Goal: Transaction & Acquisition: Purchase product/service

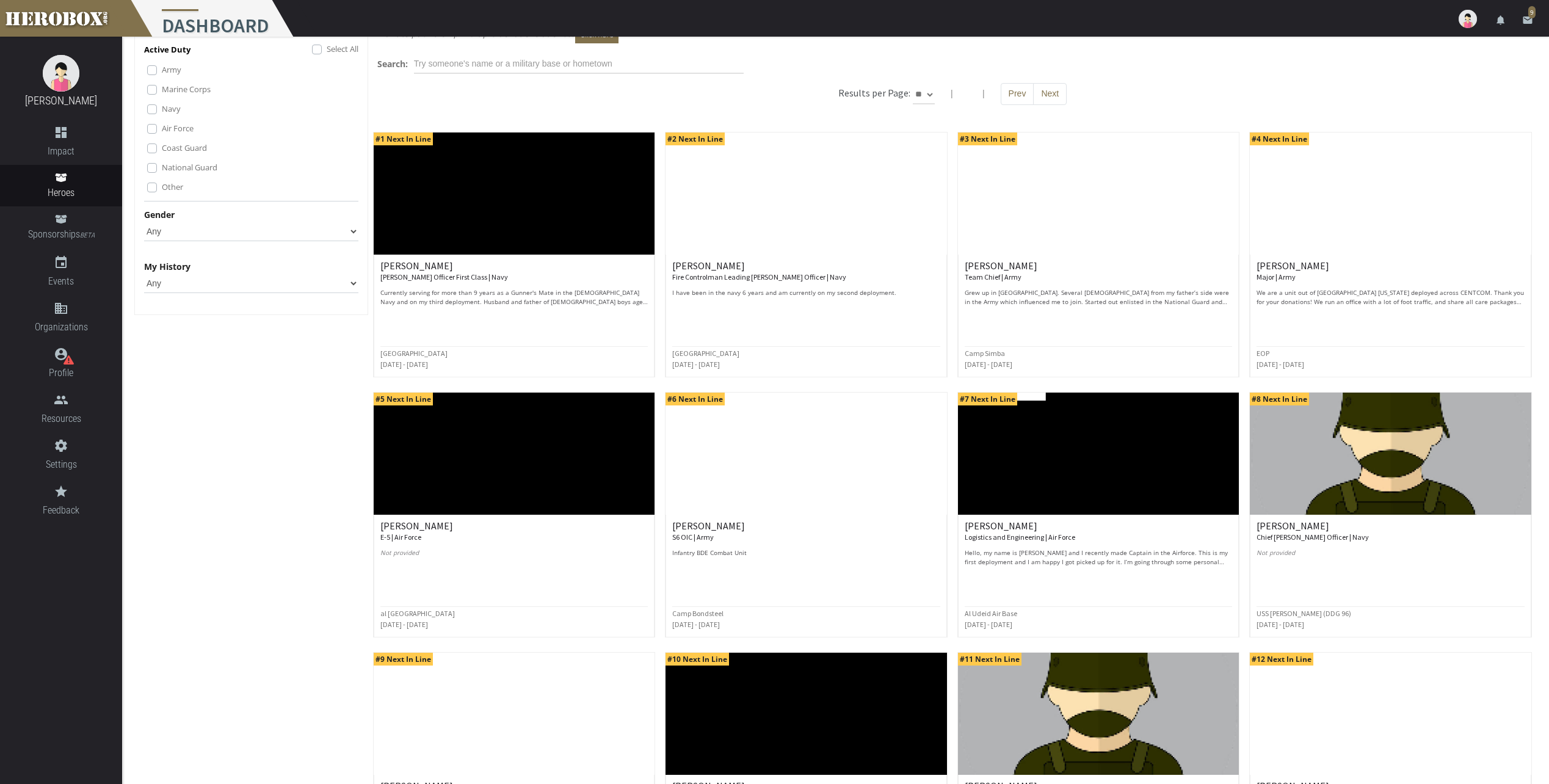
scroll to position [242, 0]
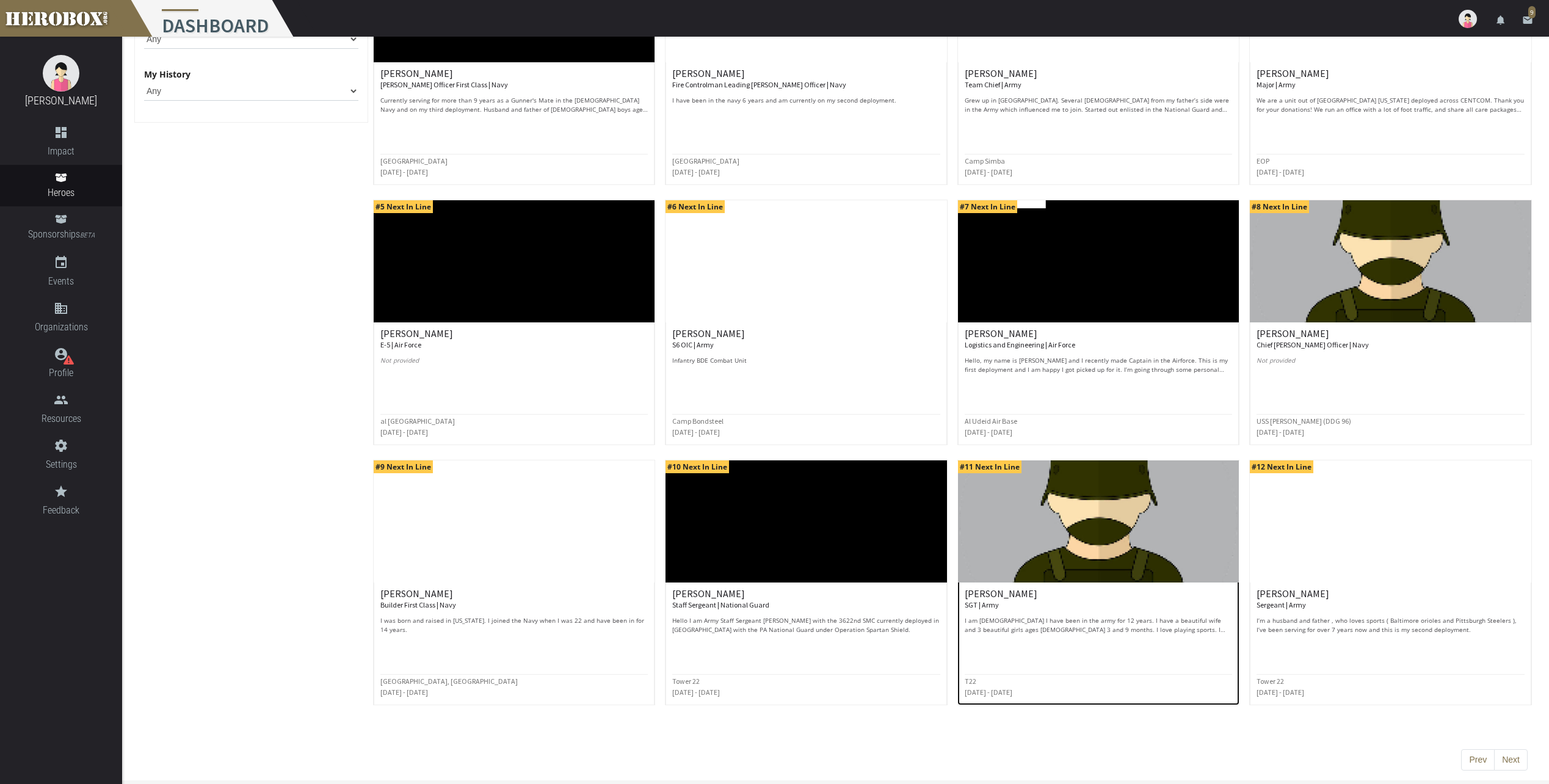
click at [1148, 627] on p "I am [DEMOGRAPHIC_DATA] I have been in the army for 12 years. I have a beautifu…" at bounding box center [1099, 625] width 268 height 18
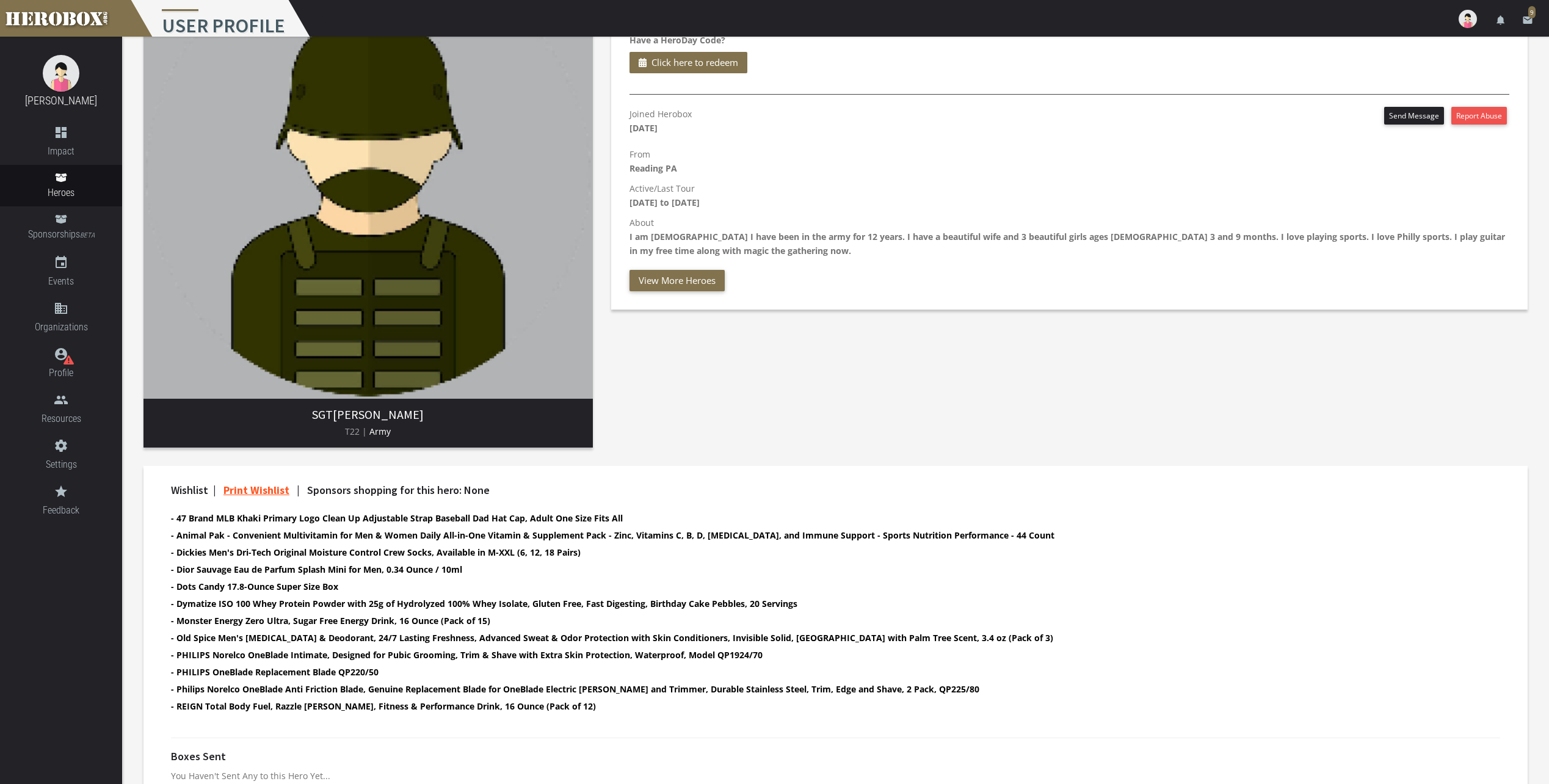
scroll to position [122, 0]
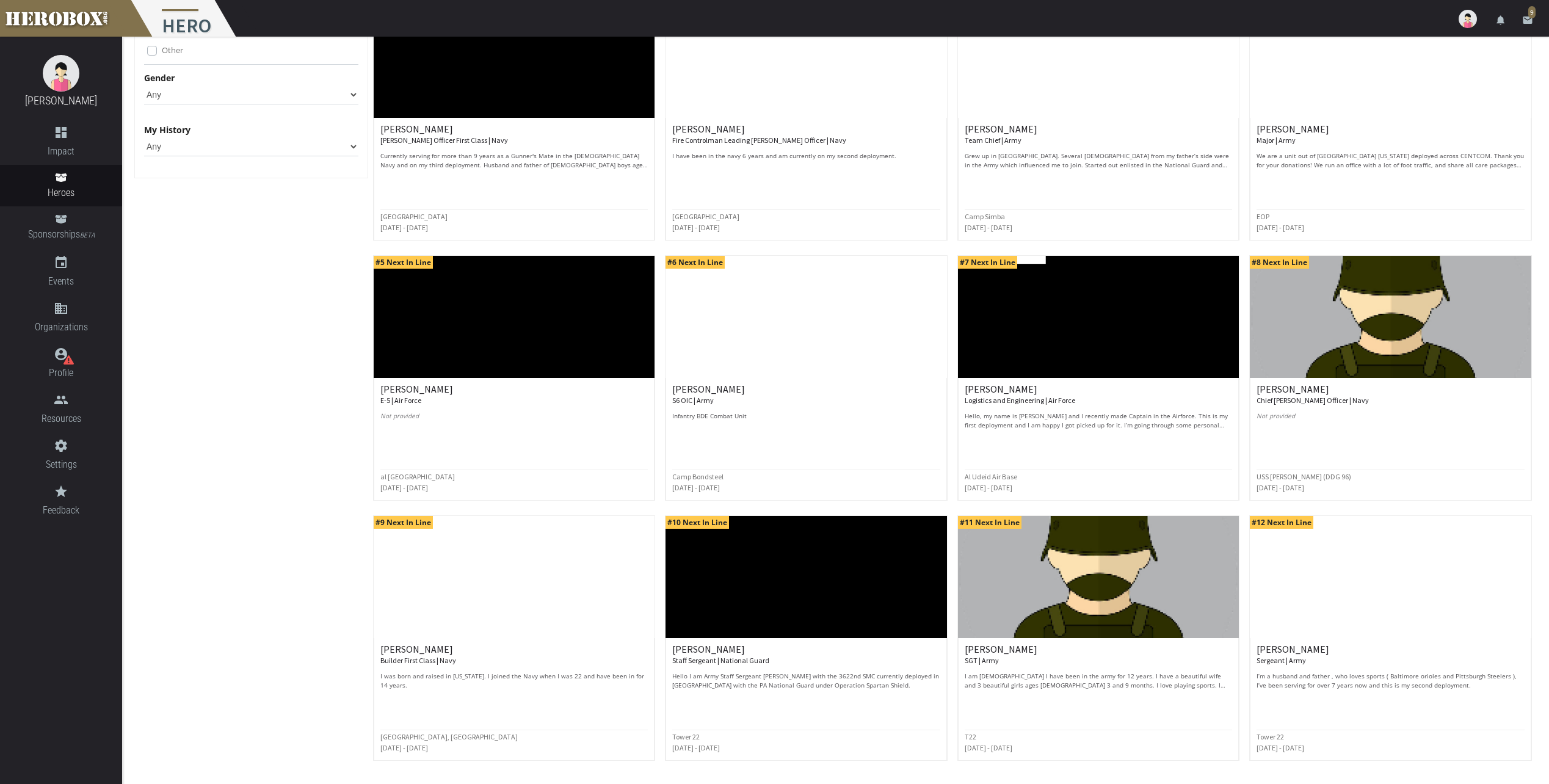
scroll to position [242, 0]
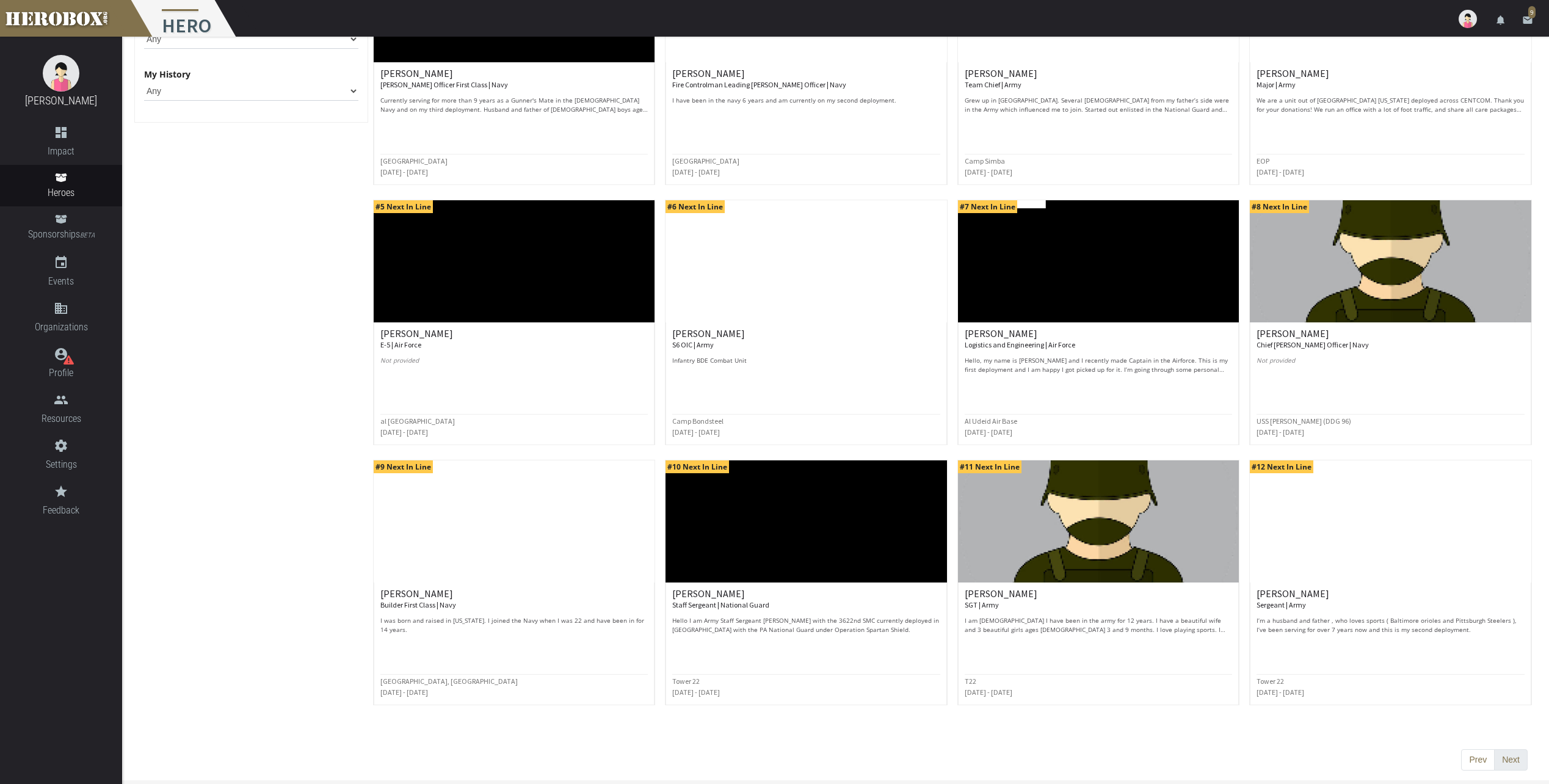
click at [1514, 755] on button "Next" at bounding box center [1511, 760] width 34 height 22
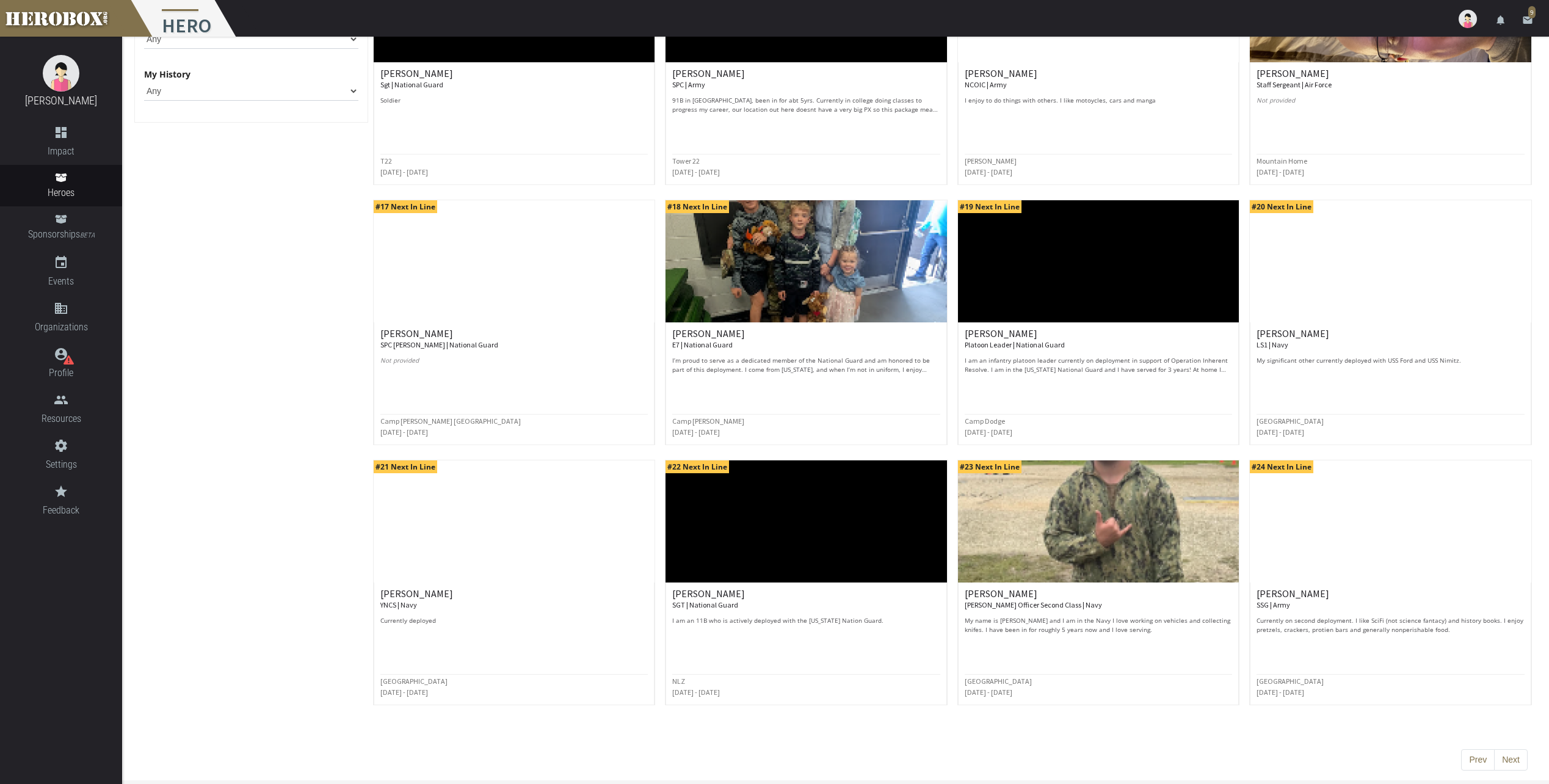
click at [1512, 761] on button "Next" at bounding box center [1511, 760] width 34 height 22
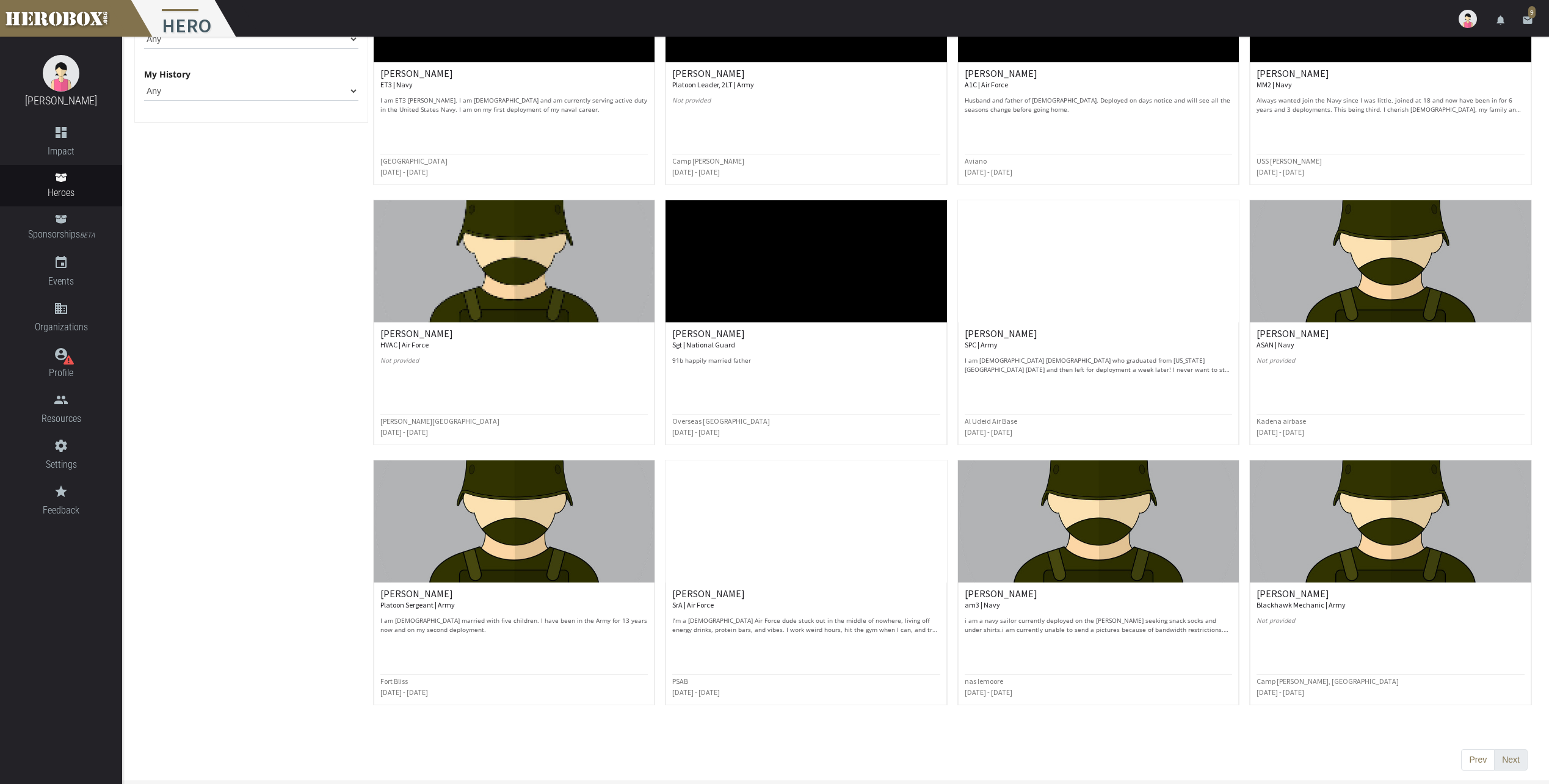
click at [1520, 760] on button "Next" at bounding box center [1511, 760] width 34 height 22
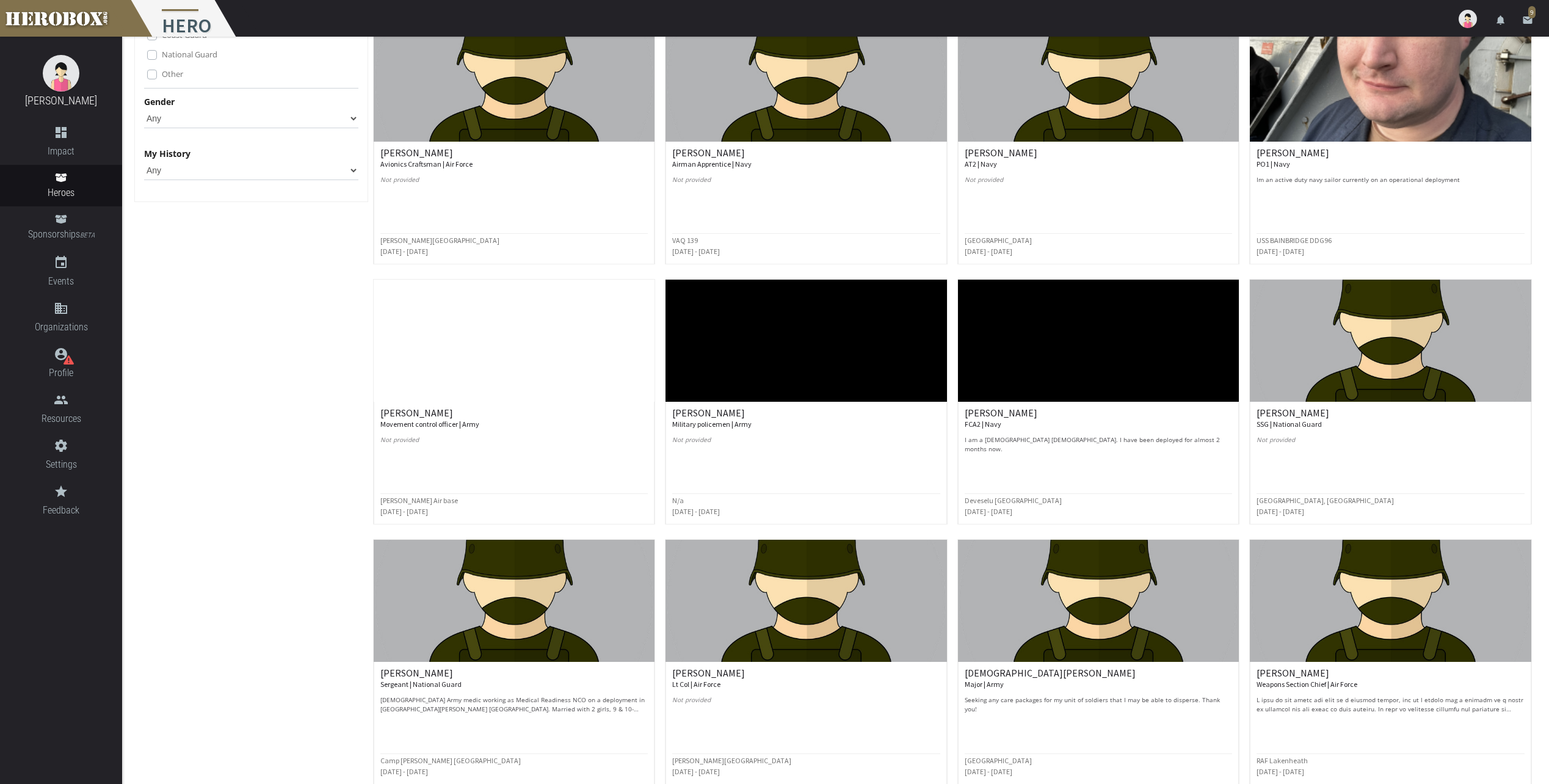
scroll to position [183, 0]
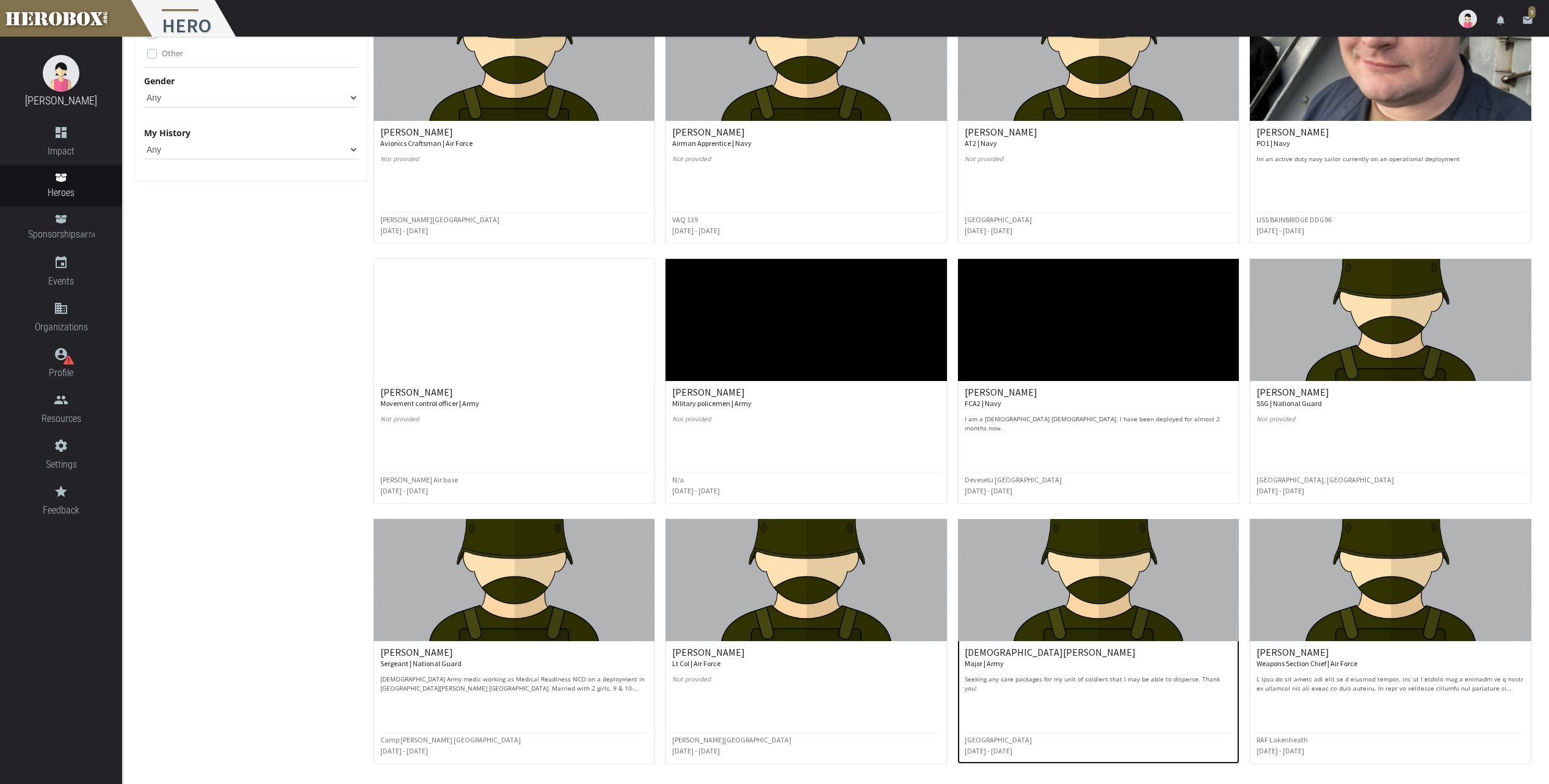
click at [1117, 669] on div "[DEMOGRAPHIC_DATA][PERSON_NAME] Major | Army Seeking any care packages for my u…" at bounding box center [1099, 670] width 268 height 46
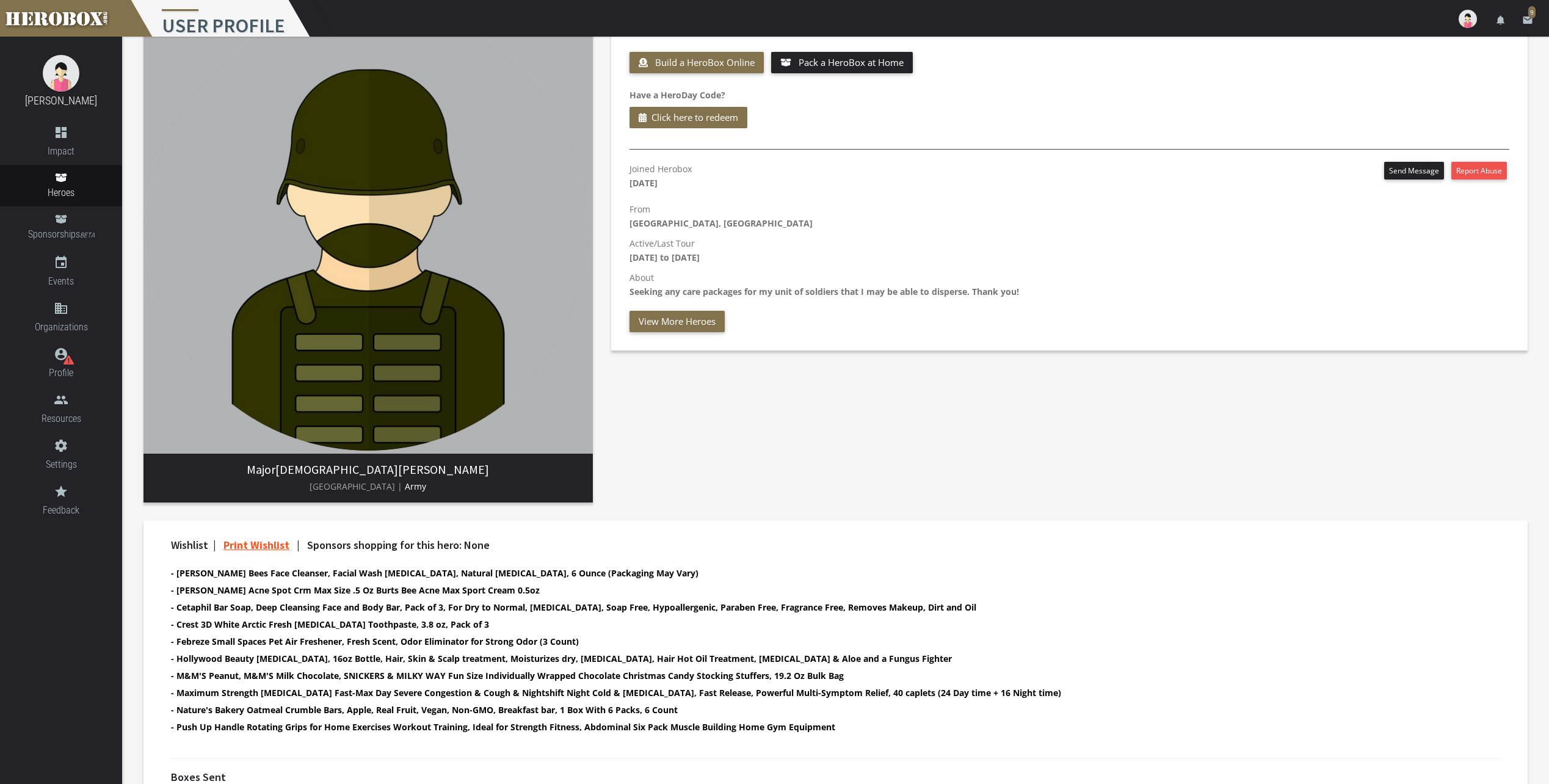
scroll to position [46, 0]
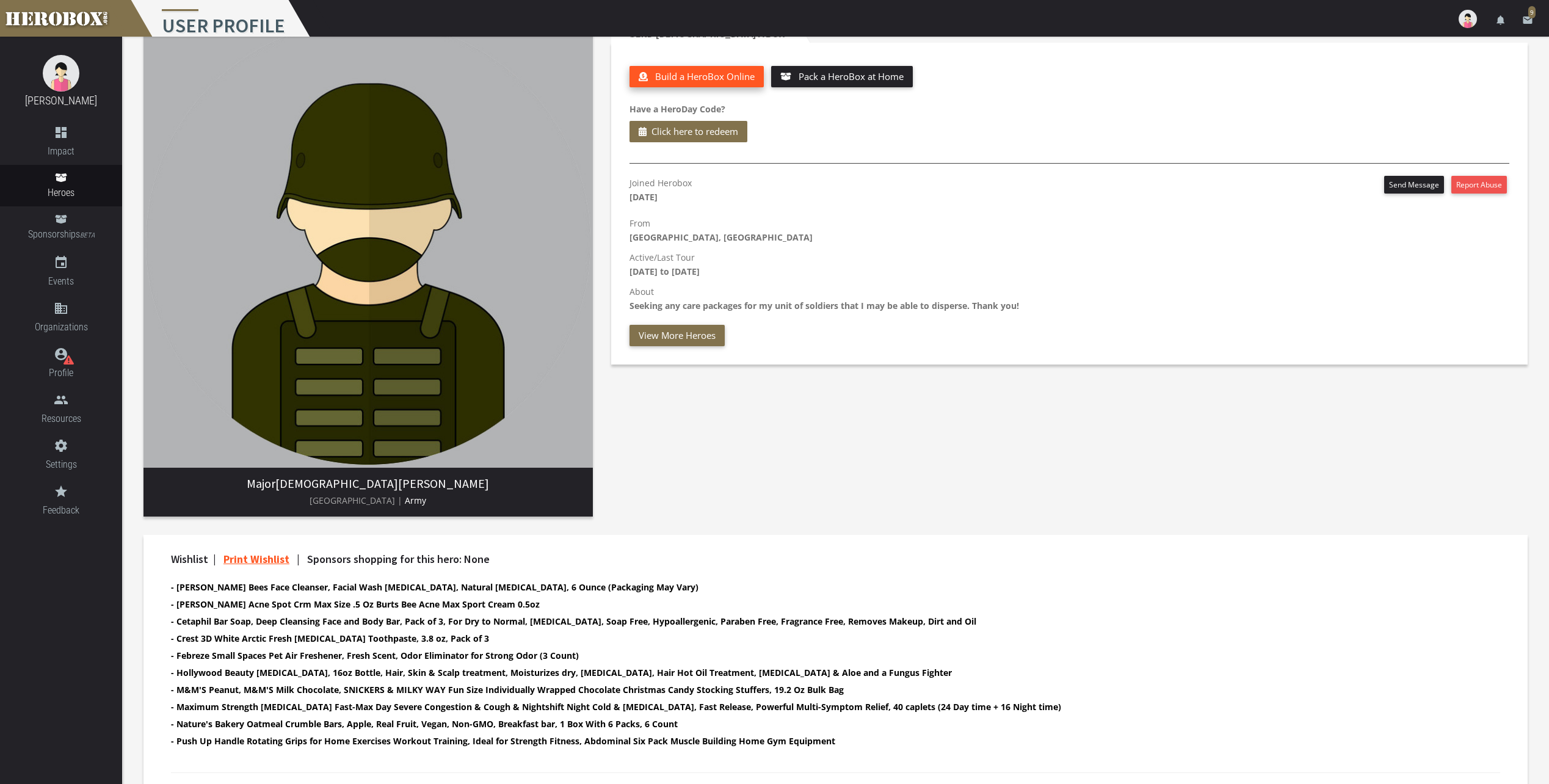
click at [690, 75] on span "Build a HeroBox Online" at bounding box center [705, 76] width 100 height 12
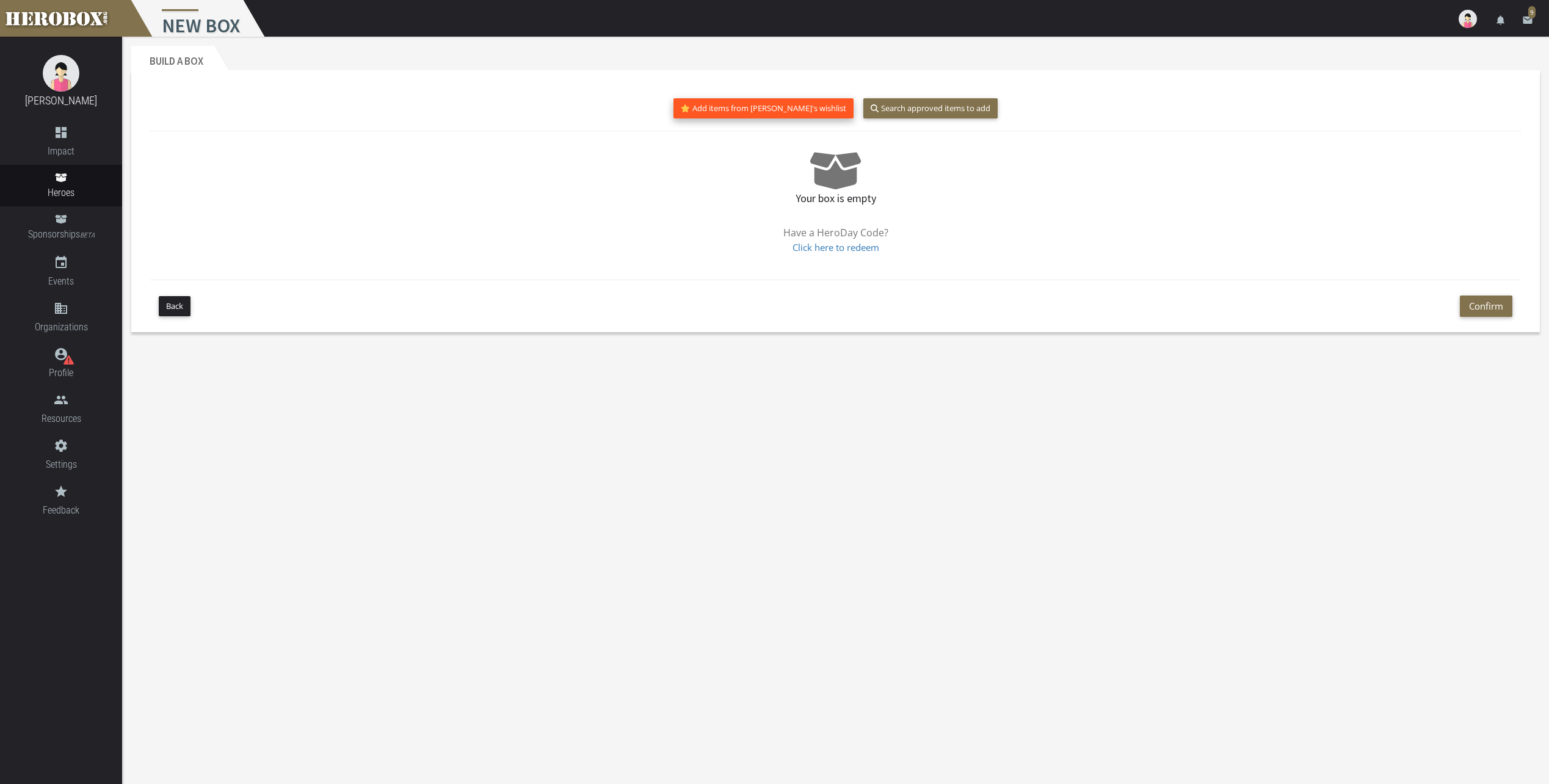
click at [747, 107] on button "Add items from [PERSON_NAME]'s wishlist" at bounding box center [763, 109] width 180 height 20
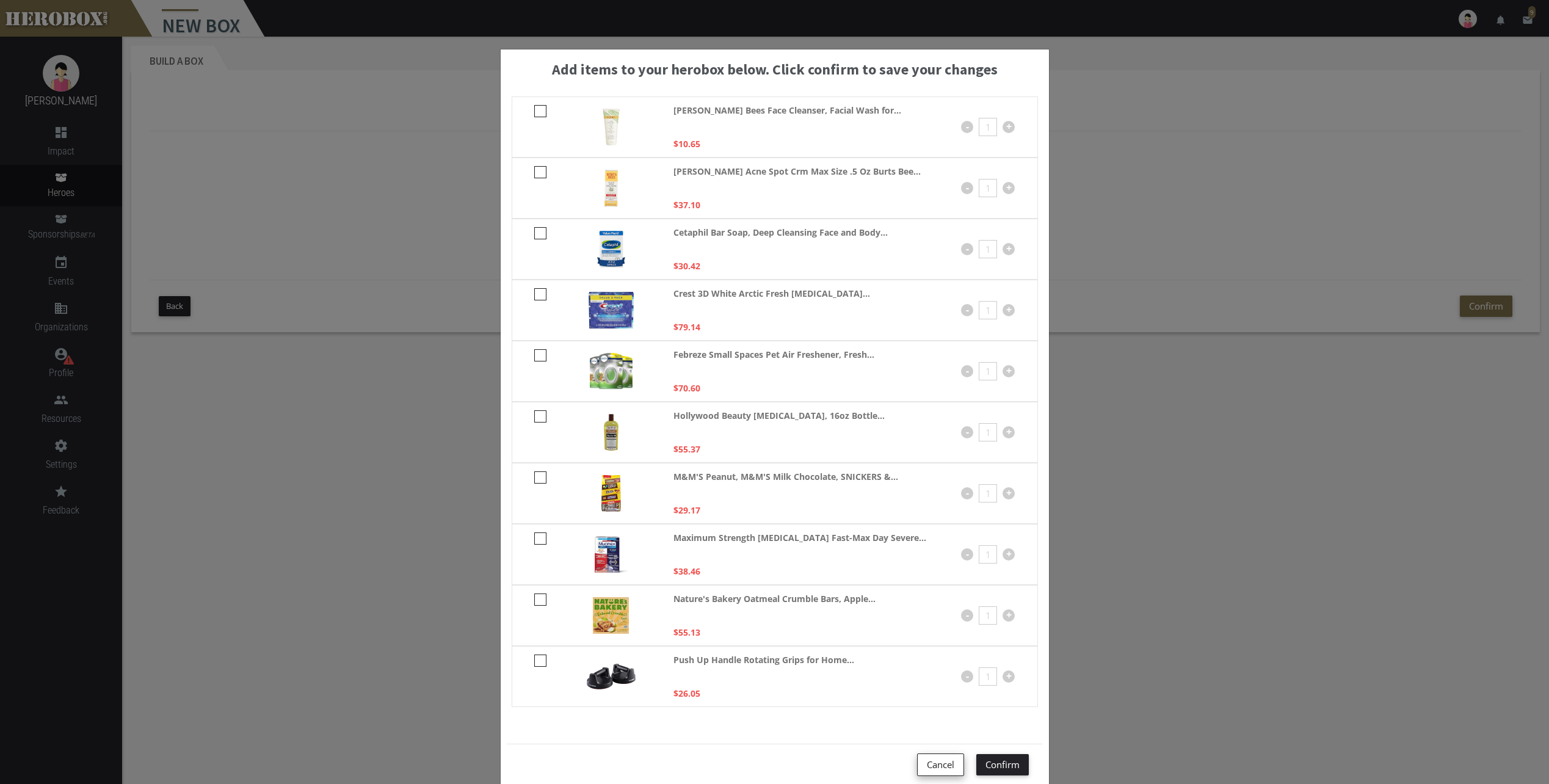
click at [931, 762] on button "Cancel" at bounding box center [941, 764] width 47 height 23
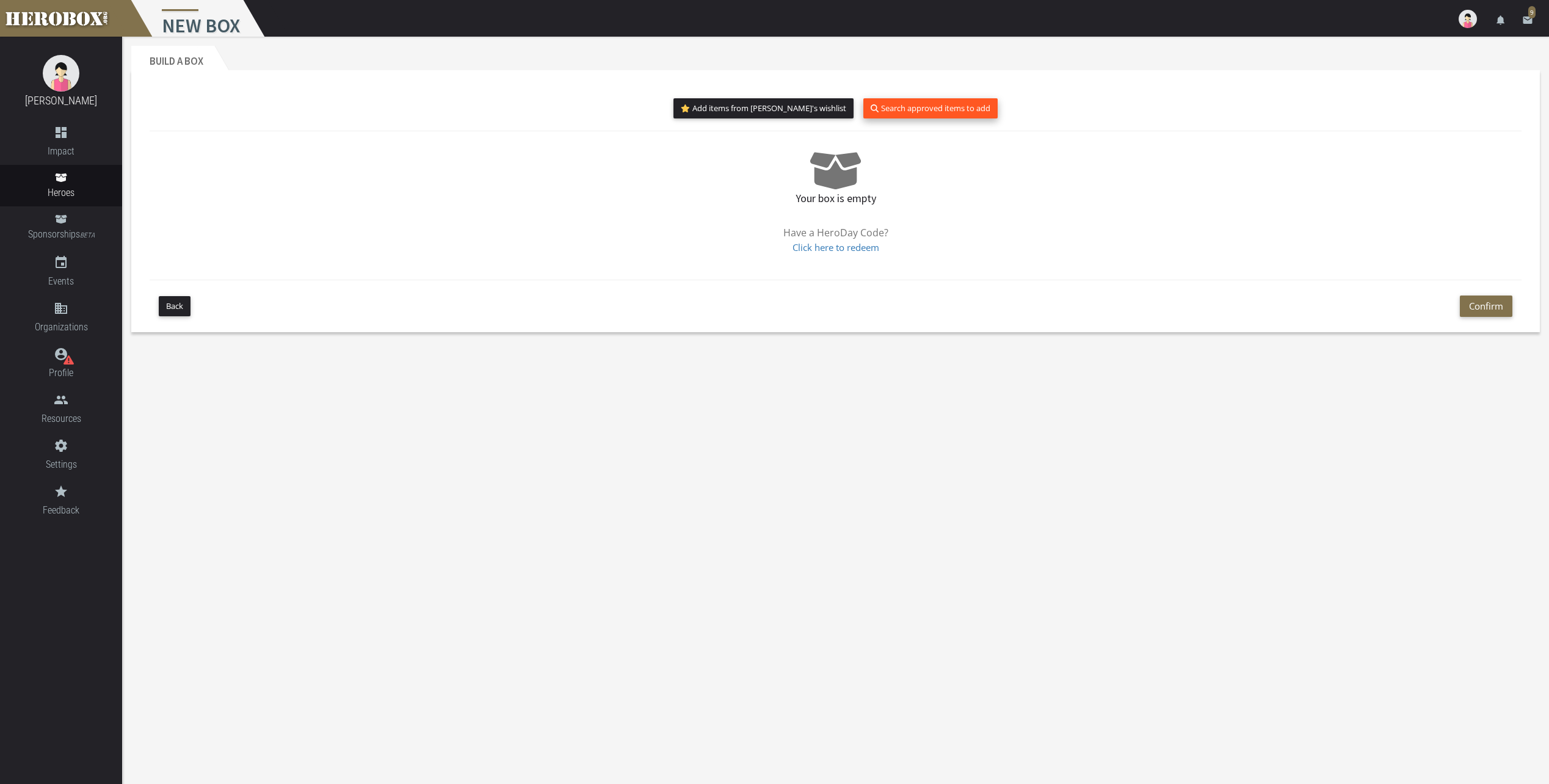
click at [875, 108] on button "Search approved items to add" at bounding box center [930, 109] width 134 height 20
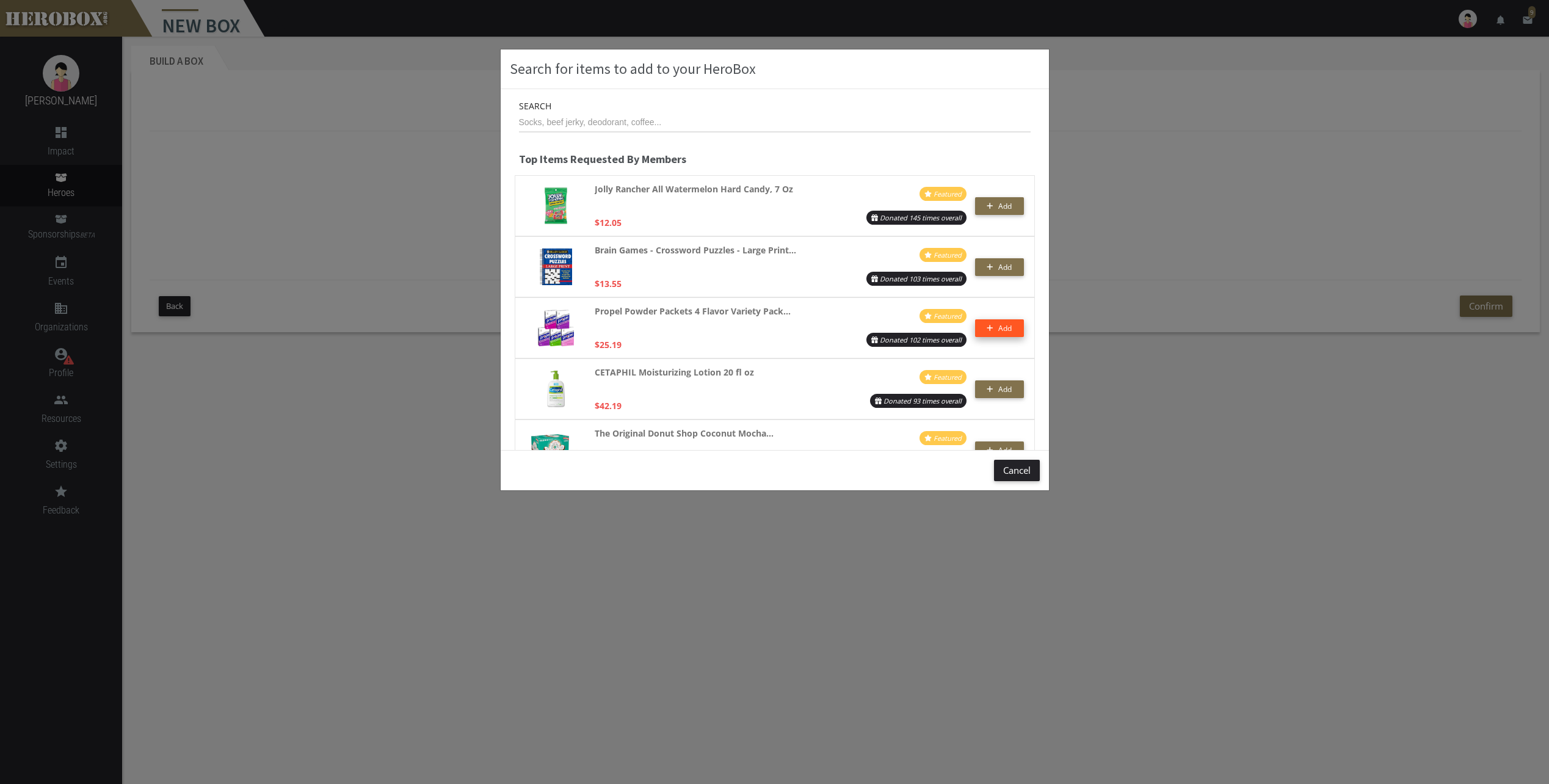
click at [985, 322] on button "Add" at bounding box center [999, 328] width 49 height 18
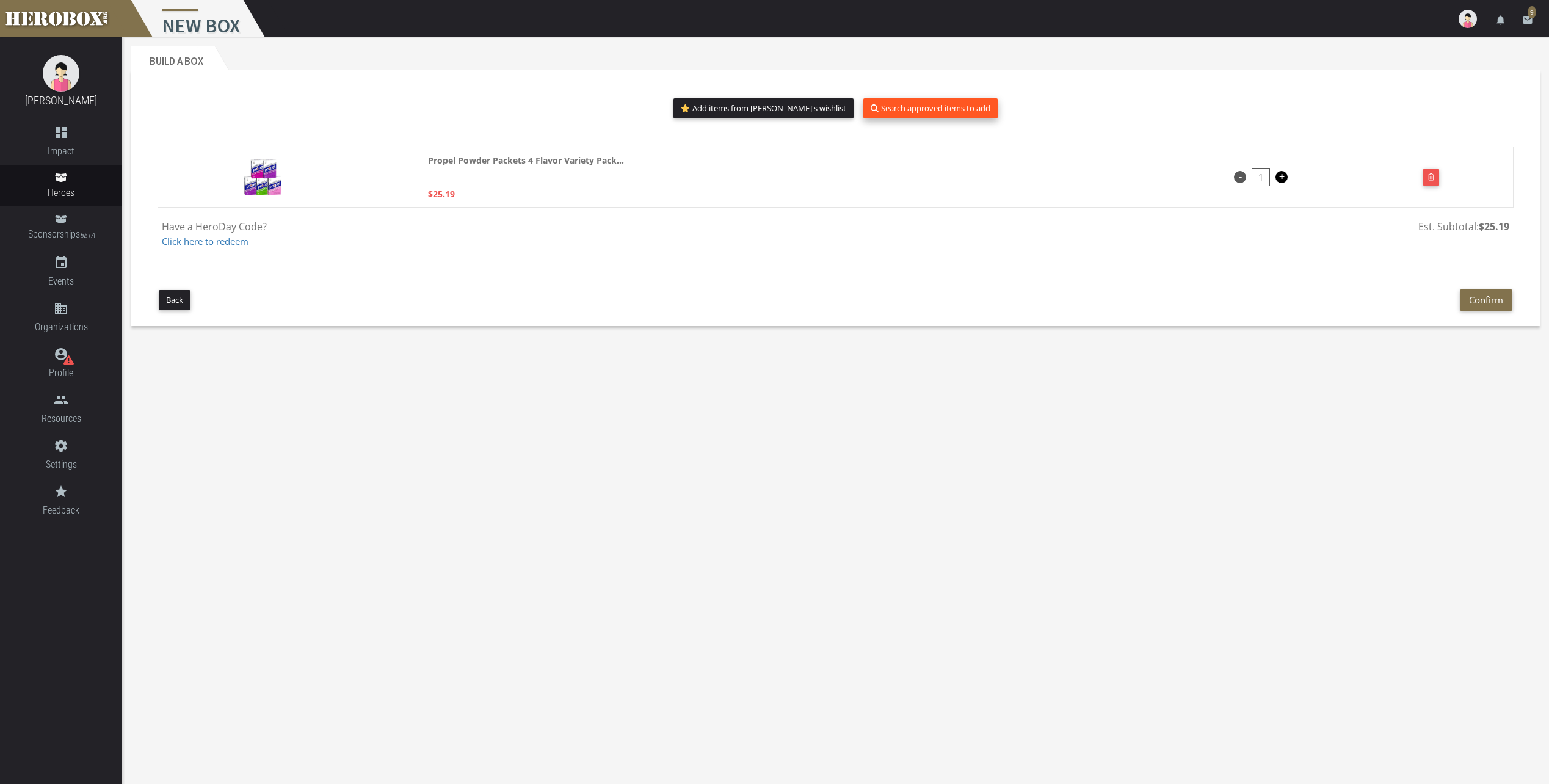
click at [924, 102] on button "Search approved items to add" at bounding box center [930, 109] width 134 height 20
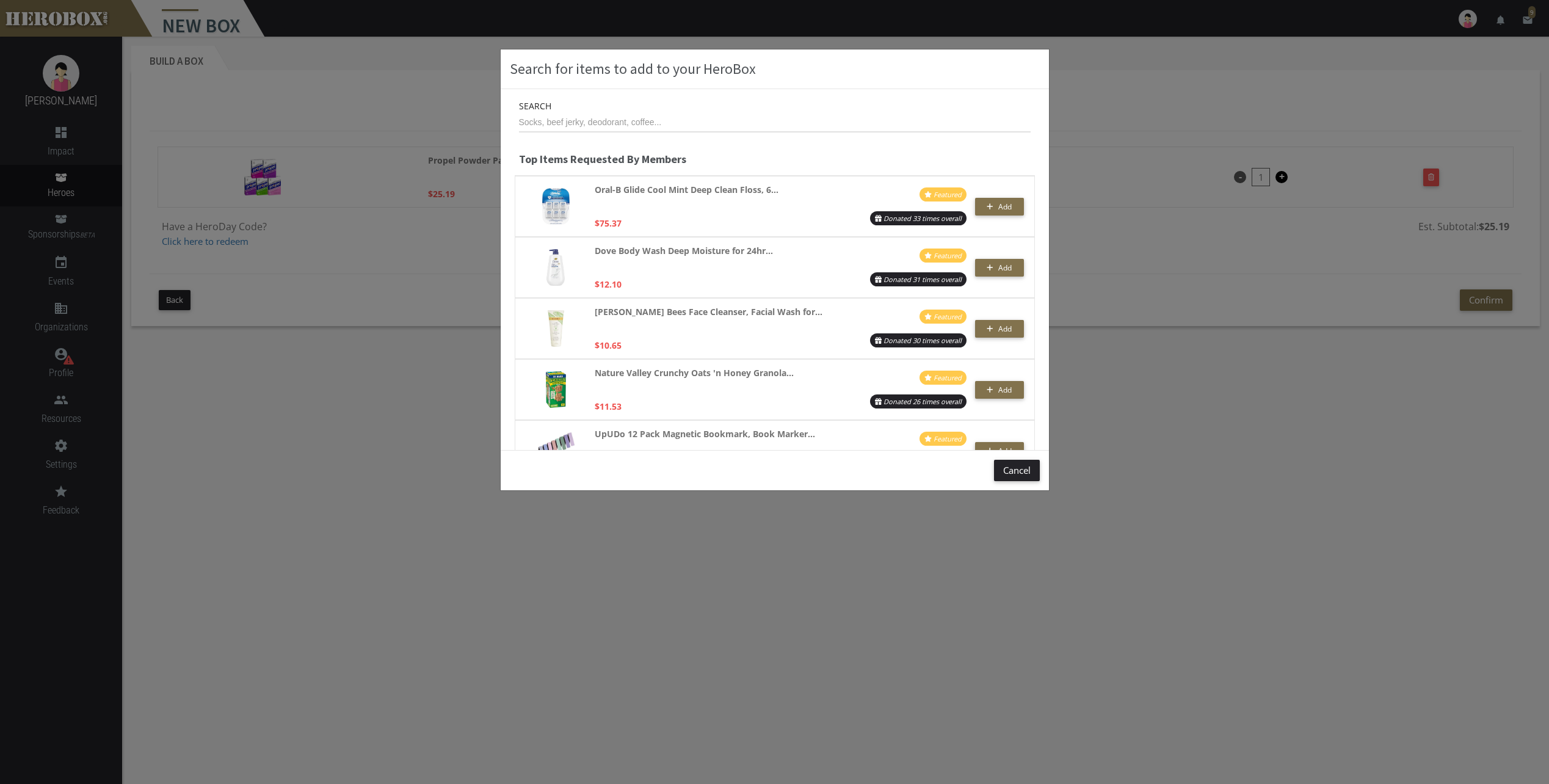
scroll to position [793, 0]
click at [989, 326] on span "Add" at bounding box center [999, 328] width 25 height 10
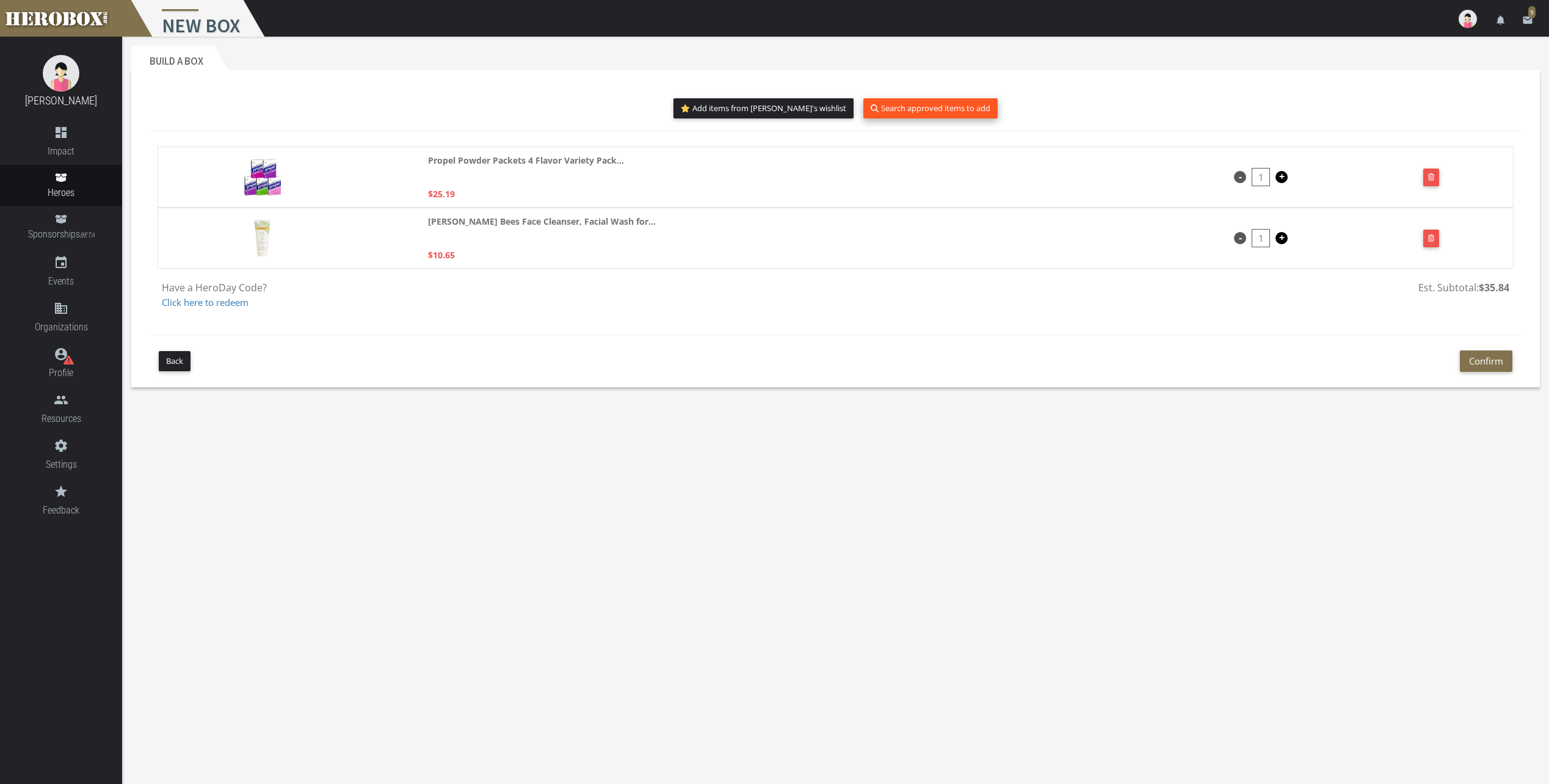
click at [889, 110] on button "Search approved items to add" at bounding box center [930, 109] width 134 height 20
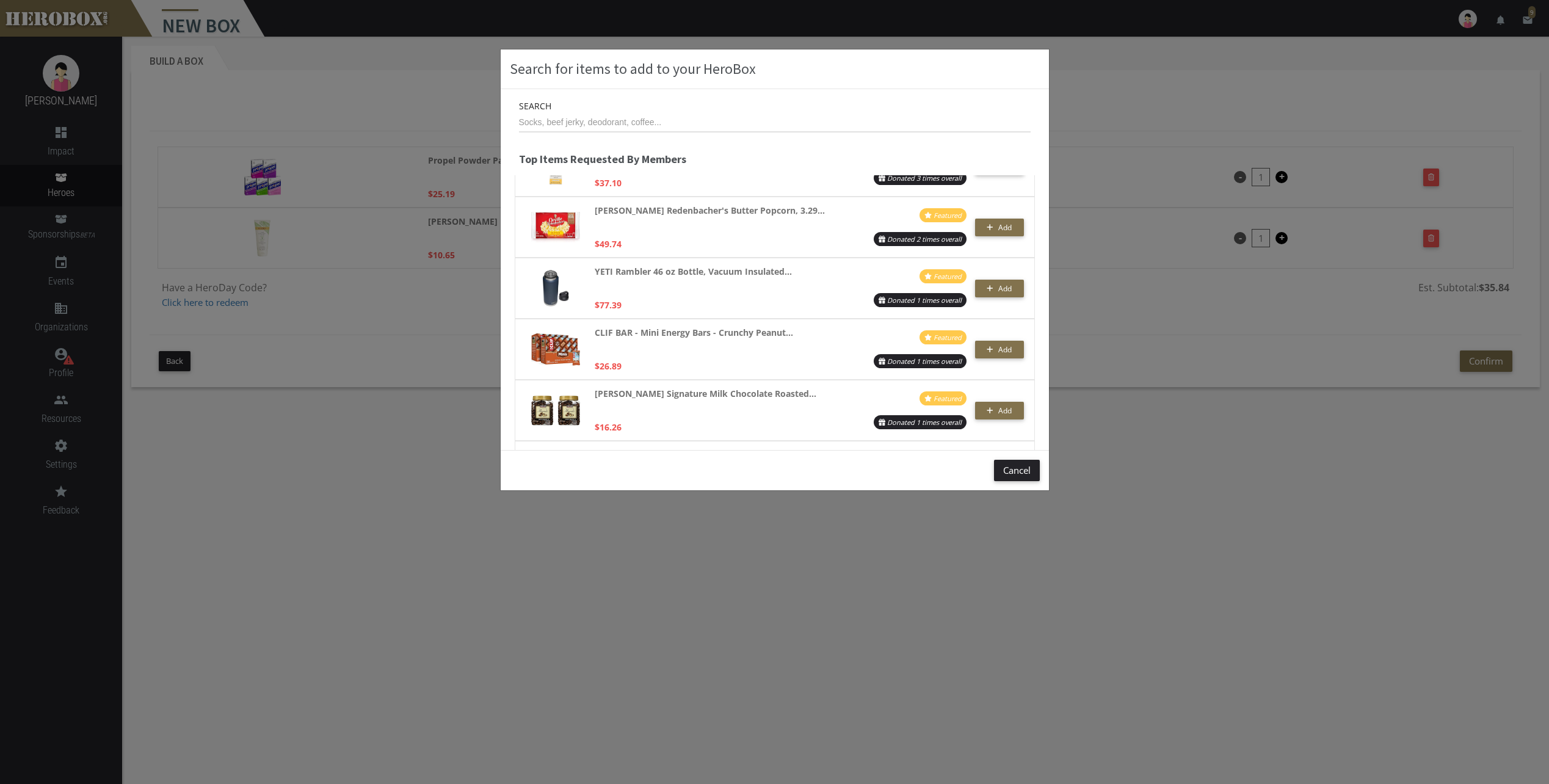
scroll to position [2320, 0]
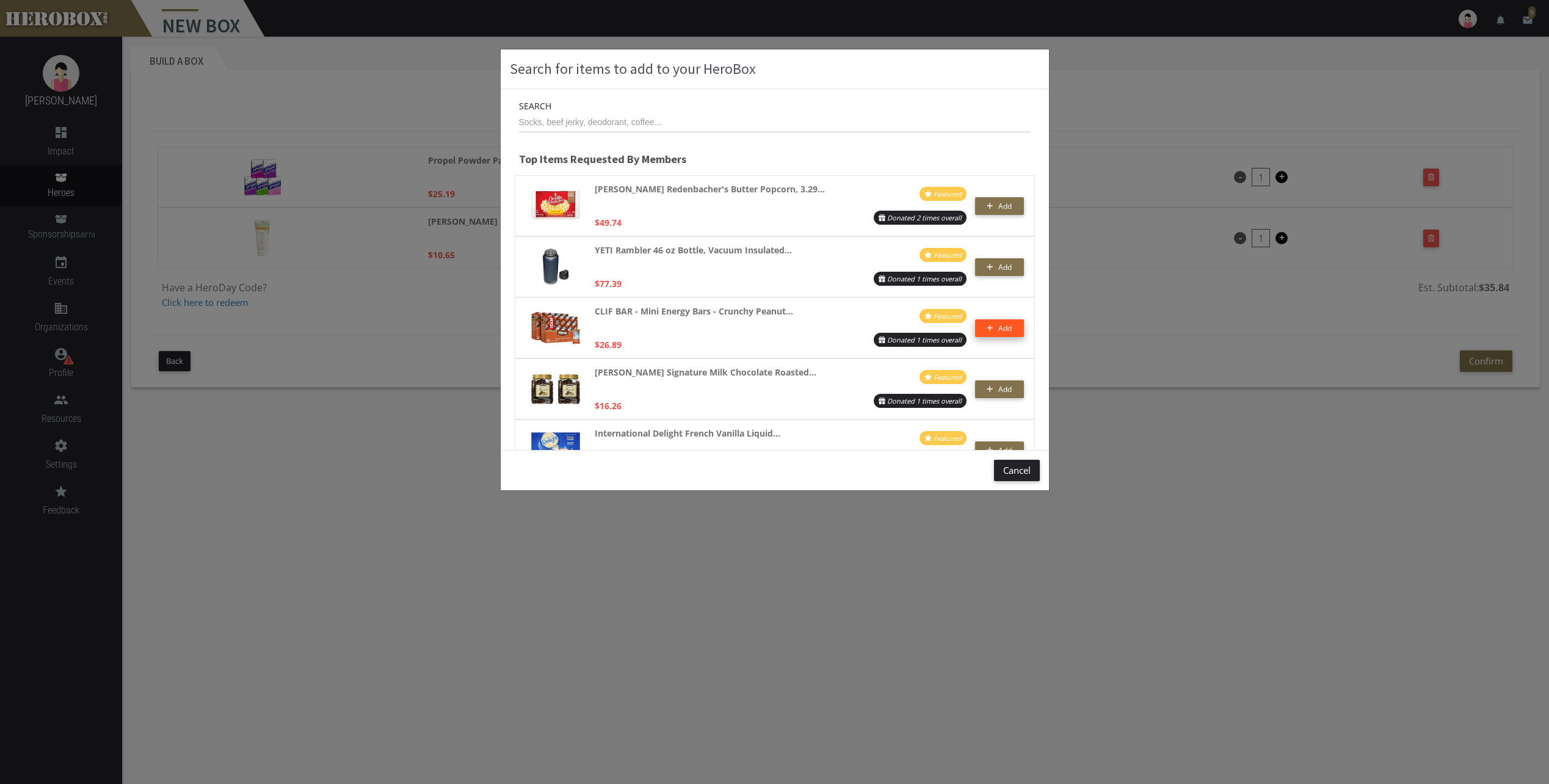
click at [998, 326] on span "Add" at bounding box center [1005, 328] width 13 height 10
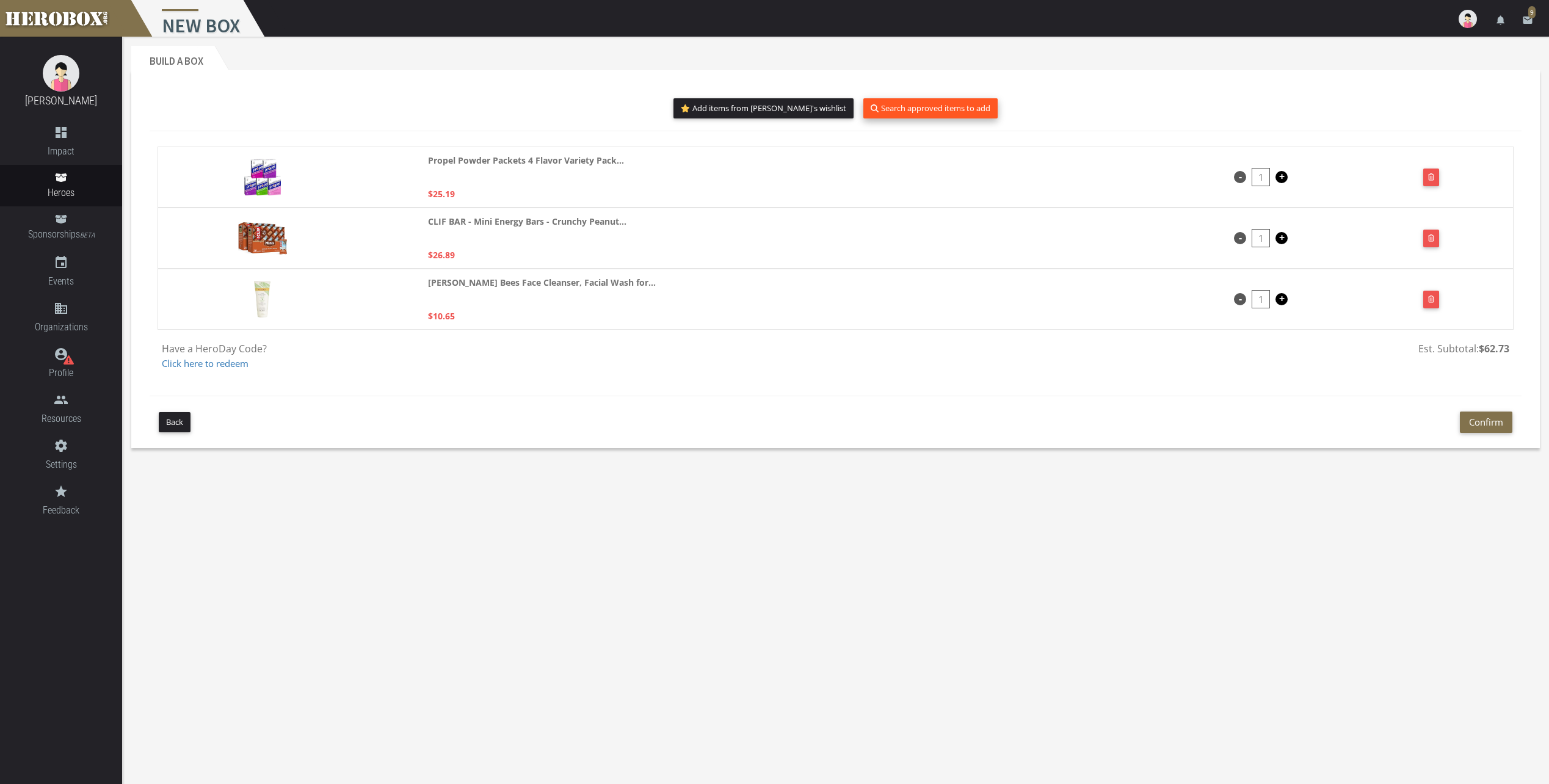
click at [891, 105] on button "Search approved items to add" at bounding box center [930, 109] width 134 height 20
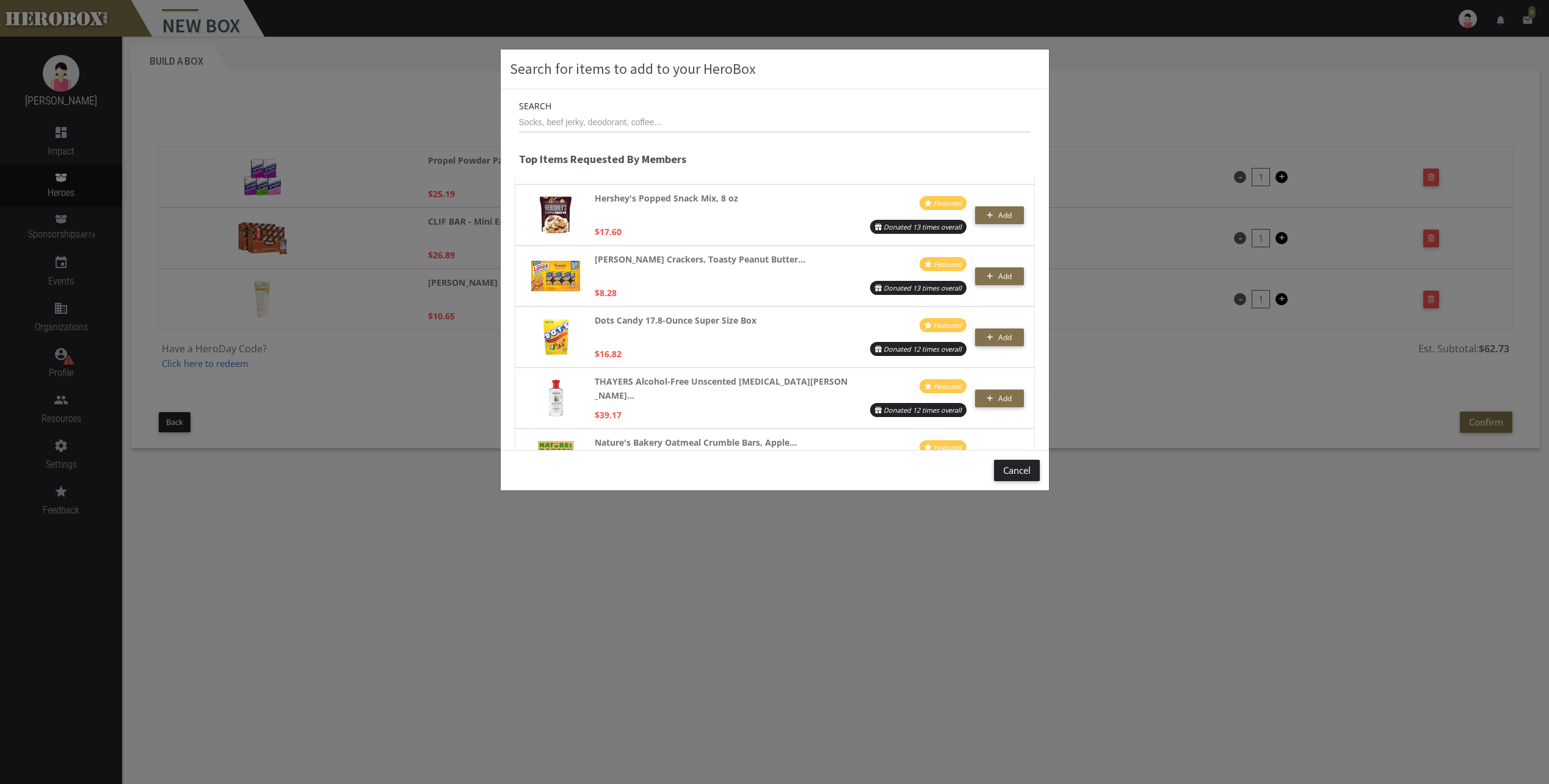
scroll to position [1251, 0]
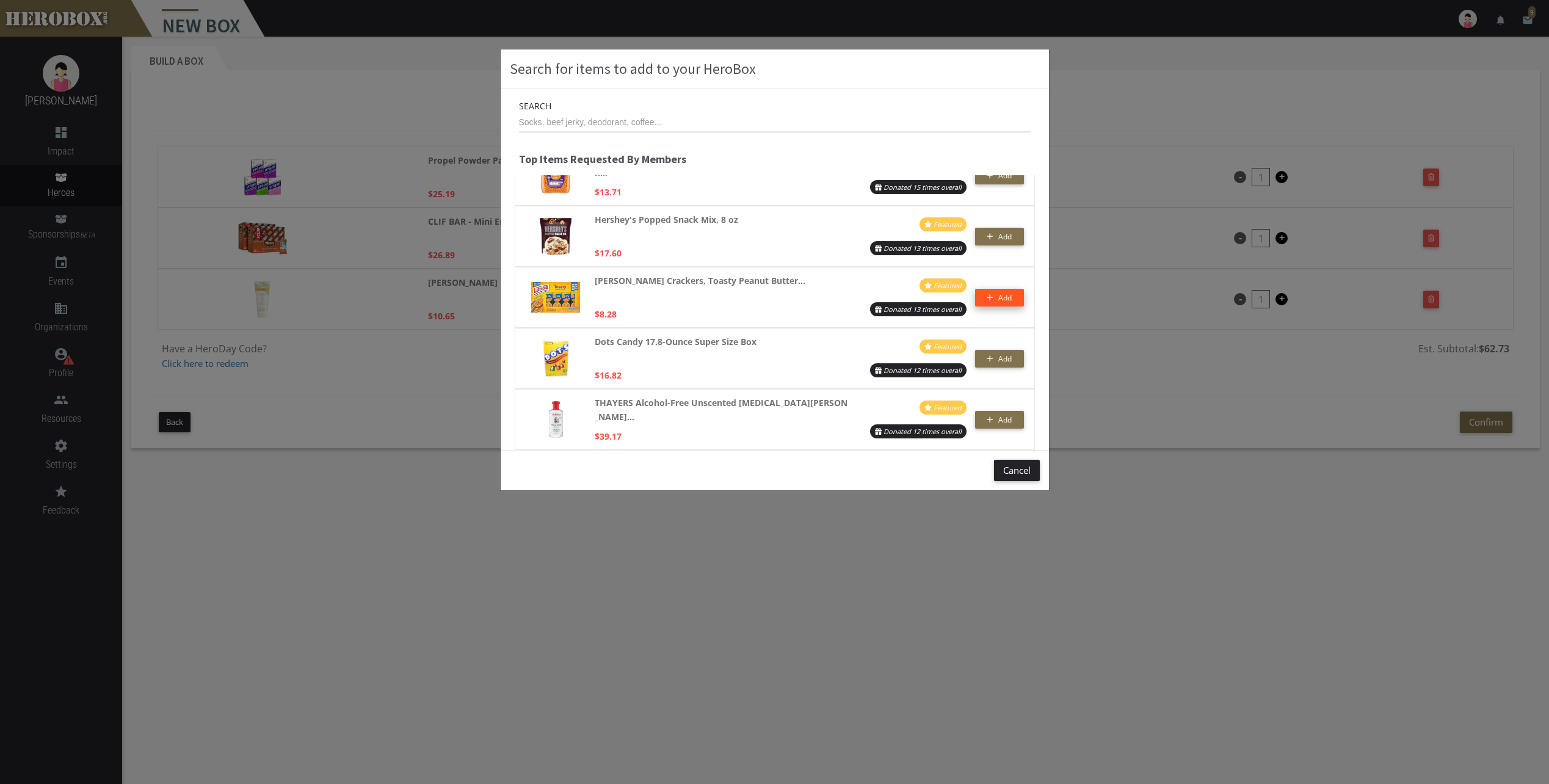
click at [987, 299] on icon "button" at bounding box center [990, 297] width 7 height 7
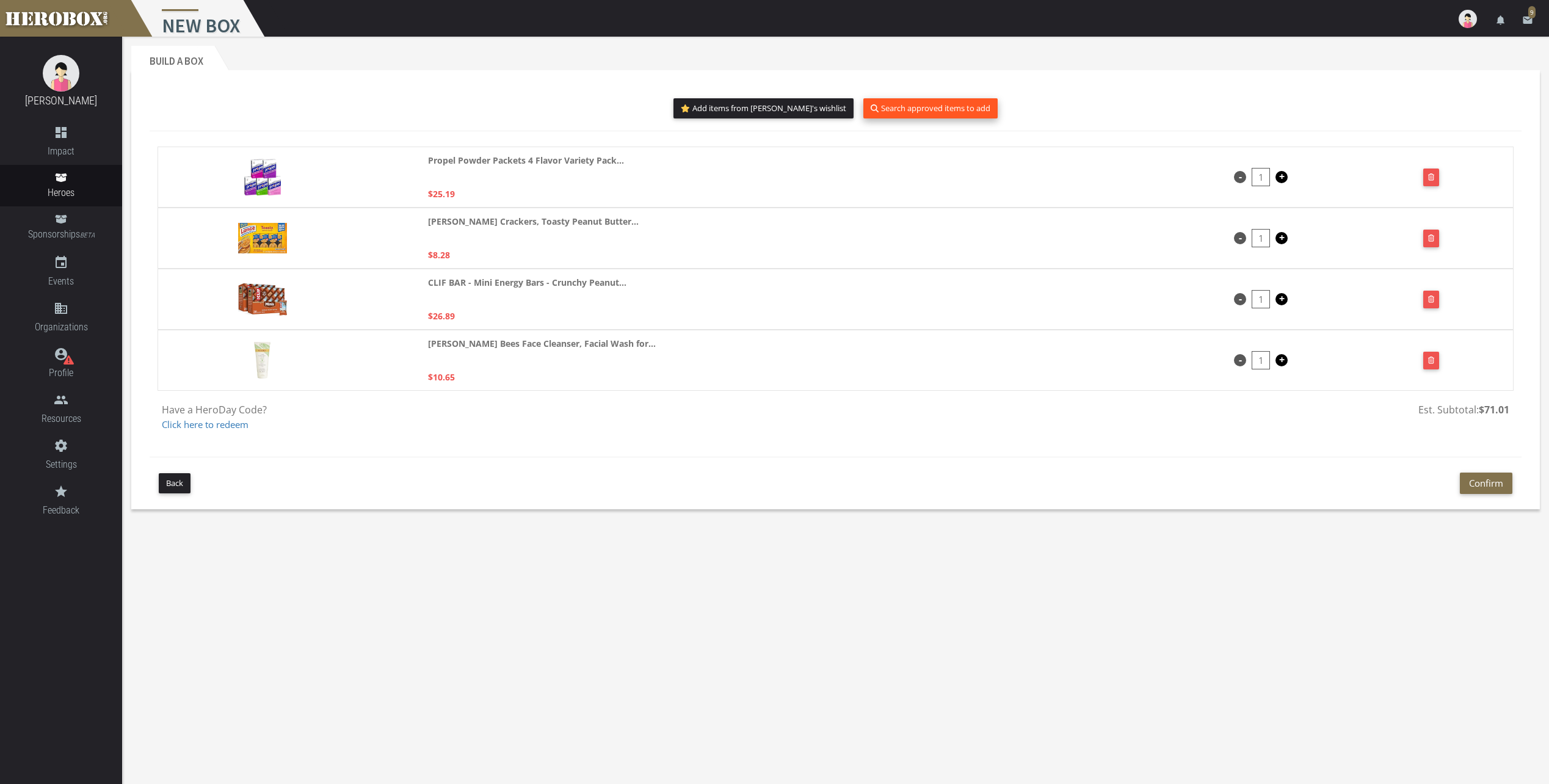
click at [871, 106] on button "Search approved items to add" at bounding box center [930, 109] width 134 height 20
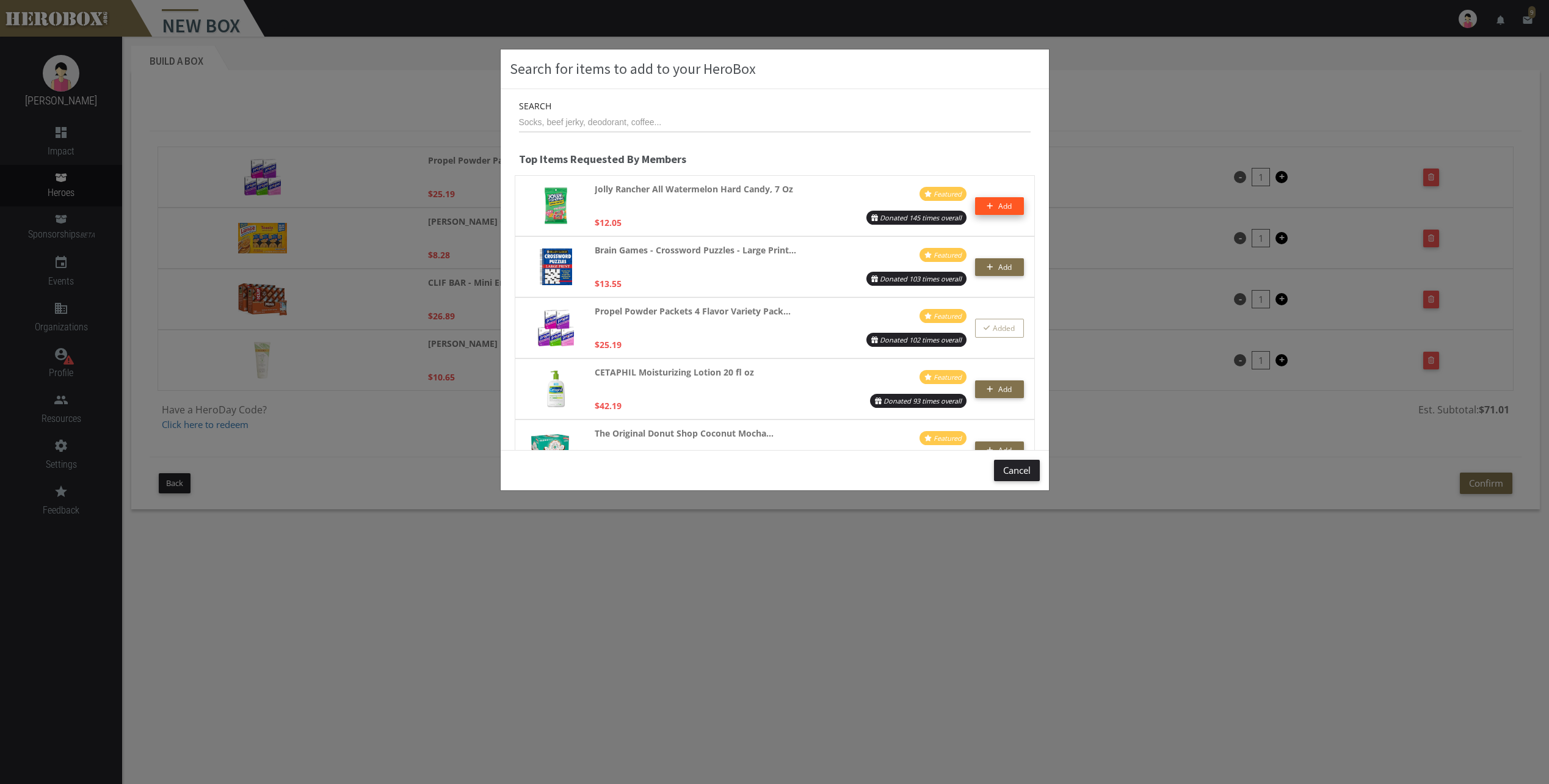
click at [987, 208] on icon "button" at bounding box center [990, 206] width 7 height 7
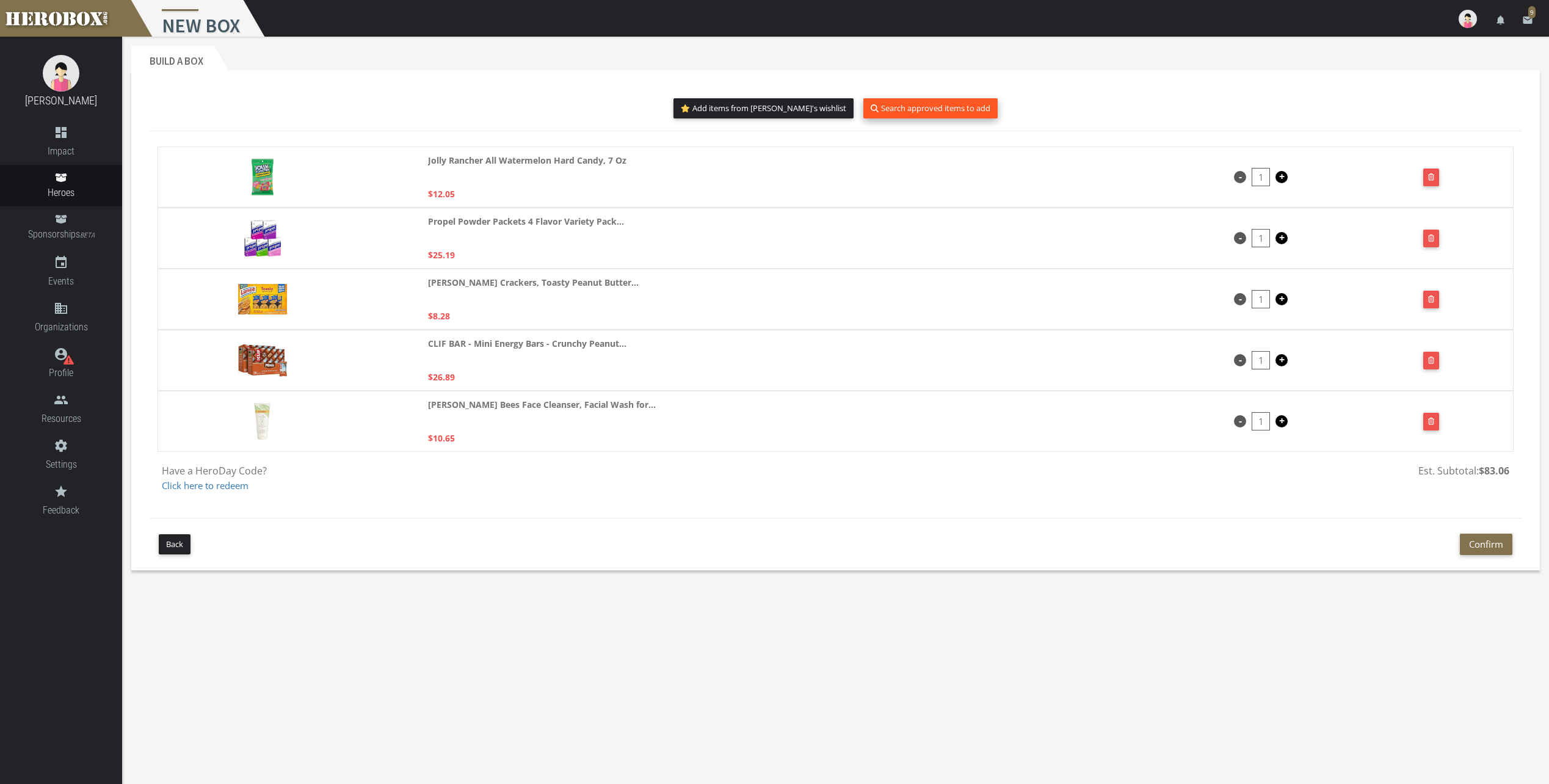
click at [904, 109] on button "Search approved items to add" at bounding box center [930, 109] width 134 height 20
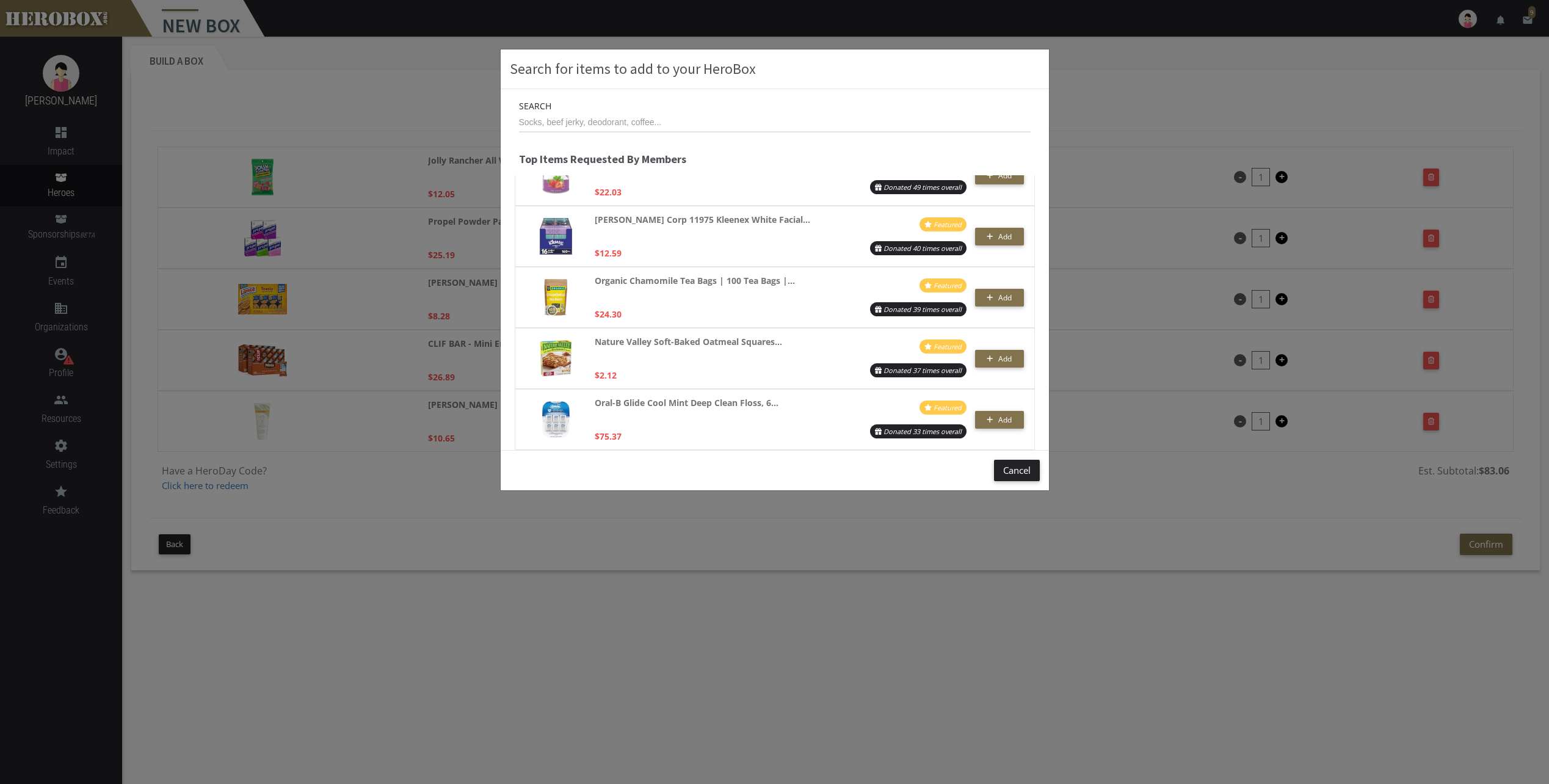
scroll to position [610, 0]
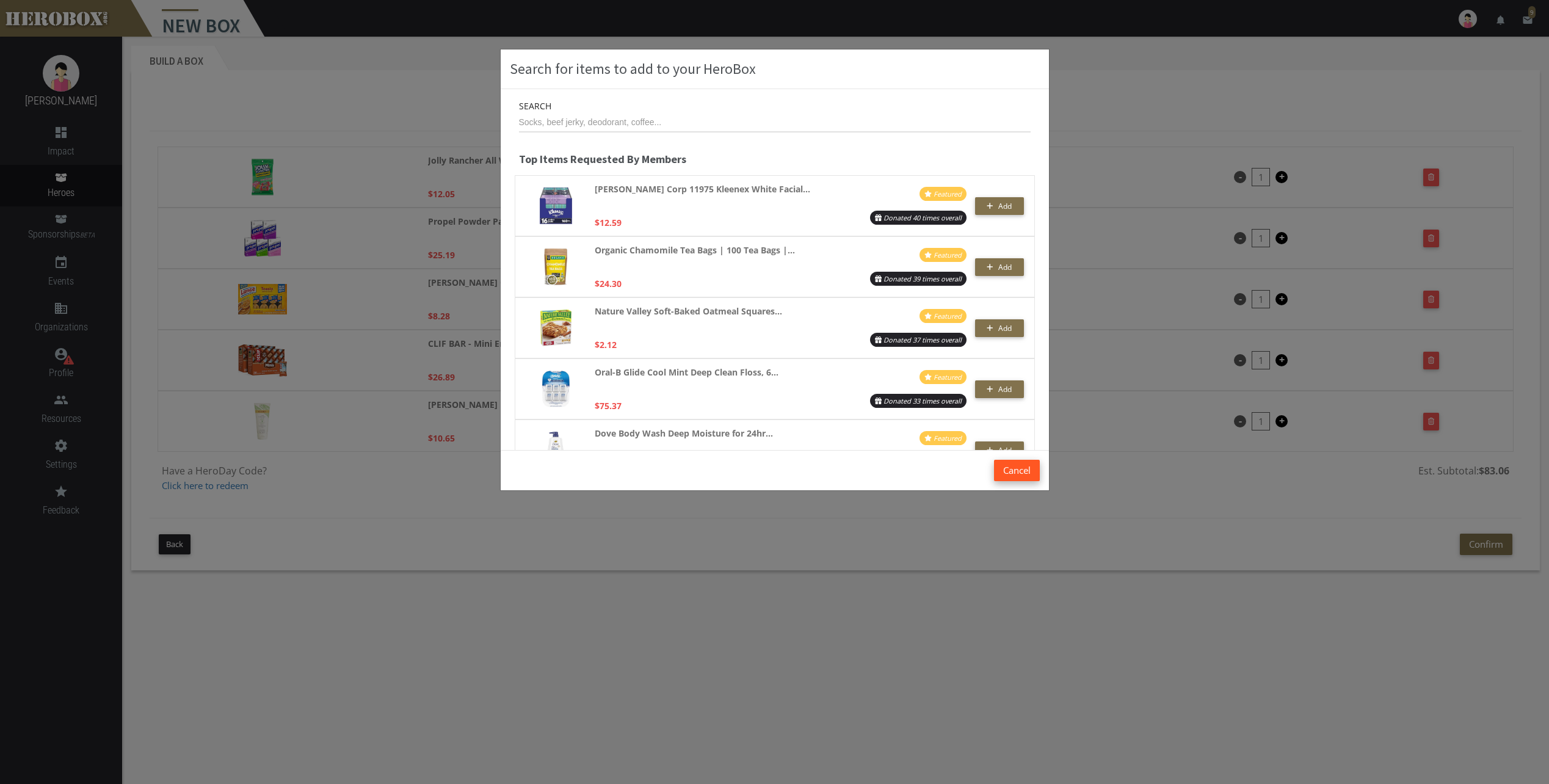
click at [1024, 469] on button "Cancel" at bounding box center [1017, 471] width 46 height 22
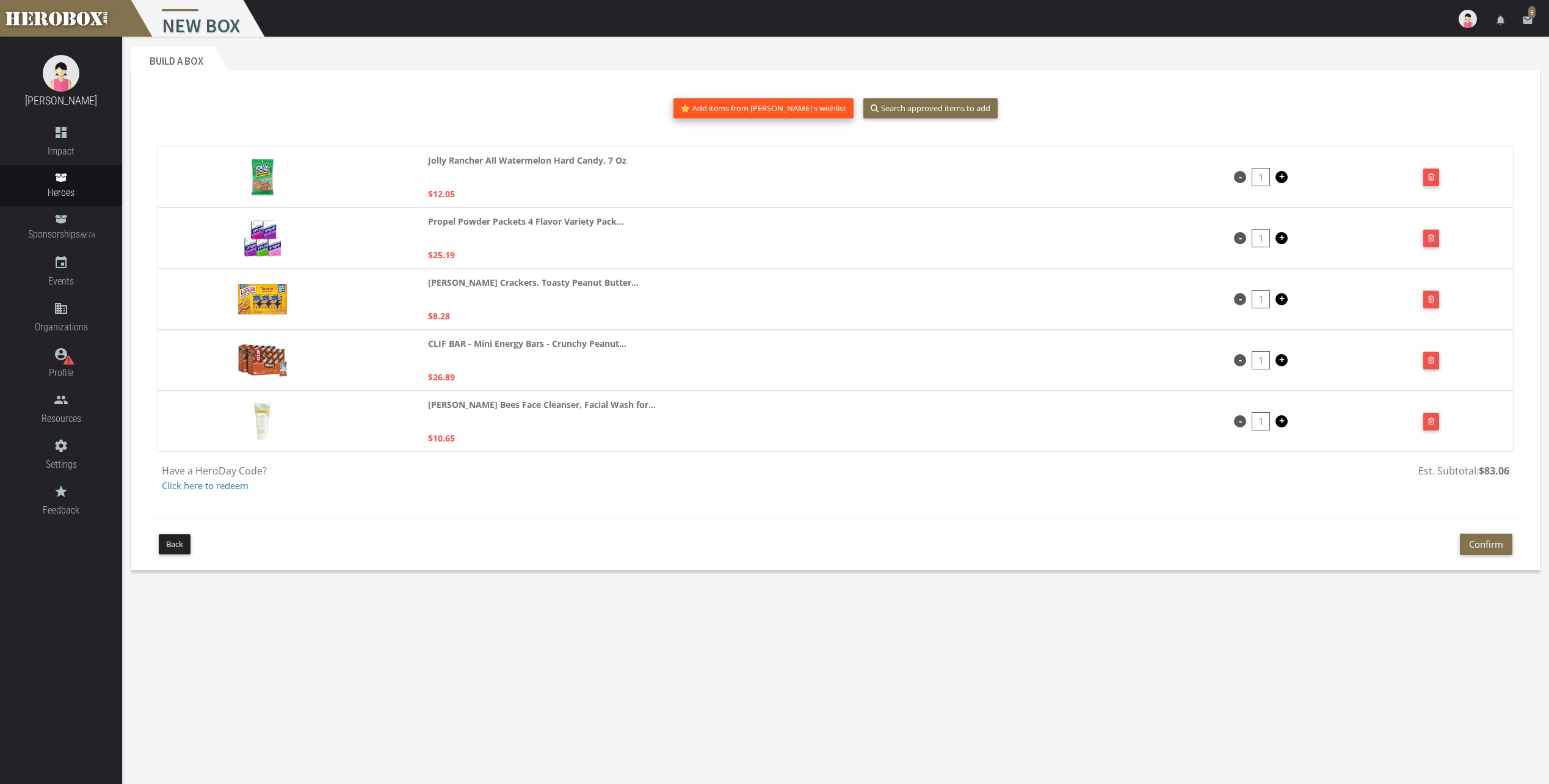
click at [797, 104] on button "Add items from [PERSON_NAME]'s wishlist" at bounding box center [763, 109] width 180 height 20
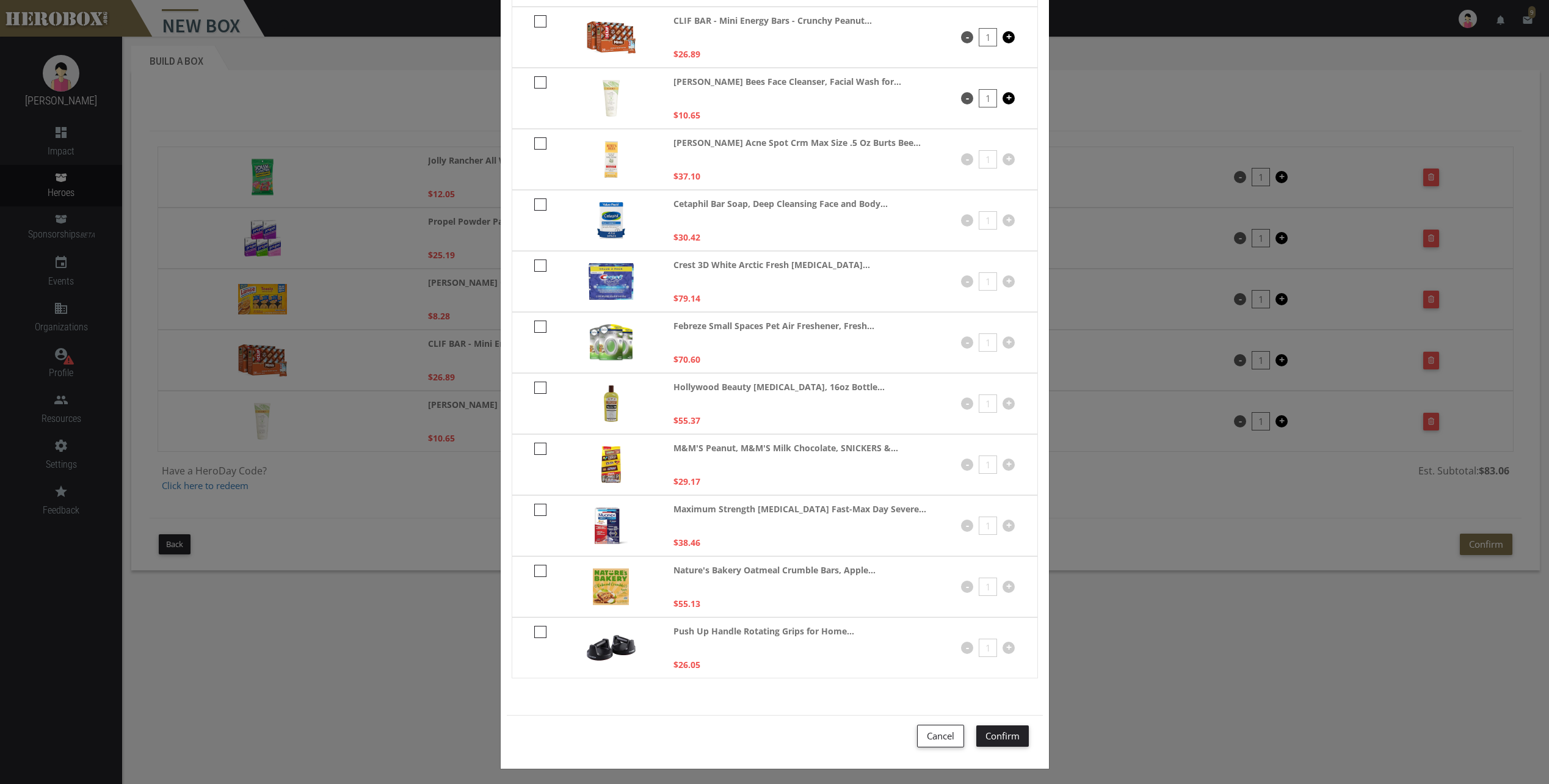
scroll to position [276, 0]
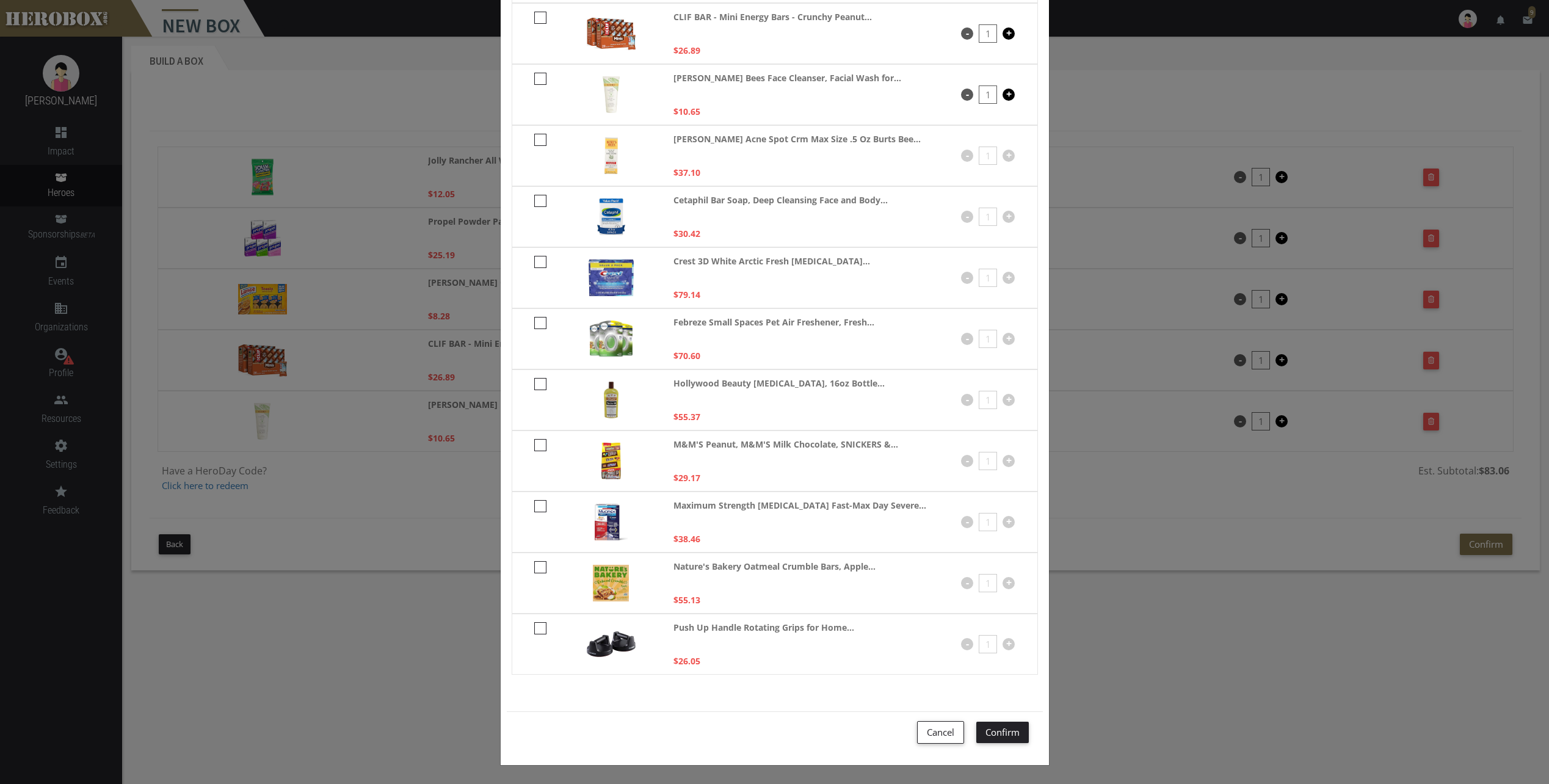
click at [539, 504] on icon at bounding box center [540, 506] width 12 height 12
click at [539, 504] on input "checkbox" at bounding box center [538, 510] width 8 height 20
checkbox input "****"
click at [993, 731] on button "Confirm" at bounding box center [1003, 732] width 53 height 22
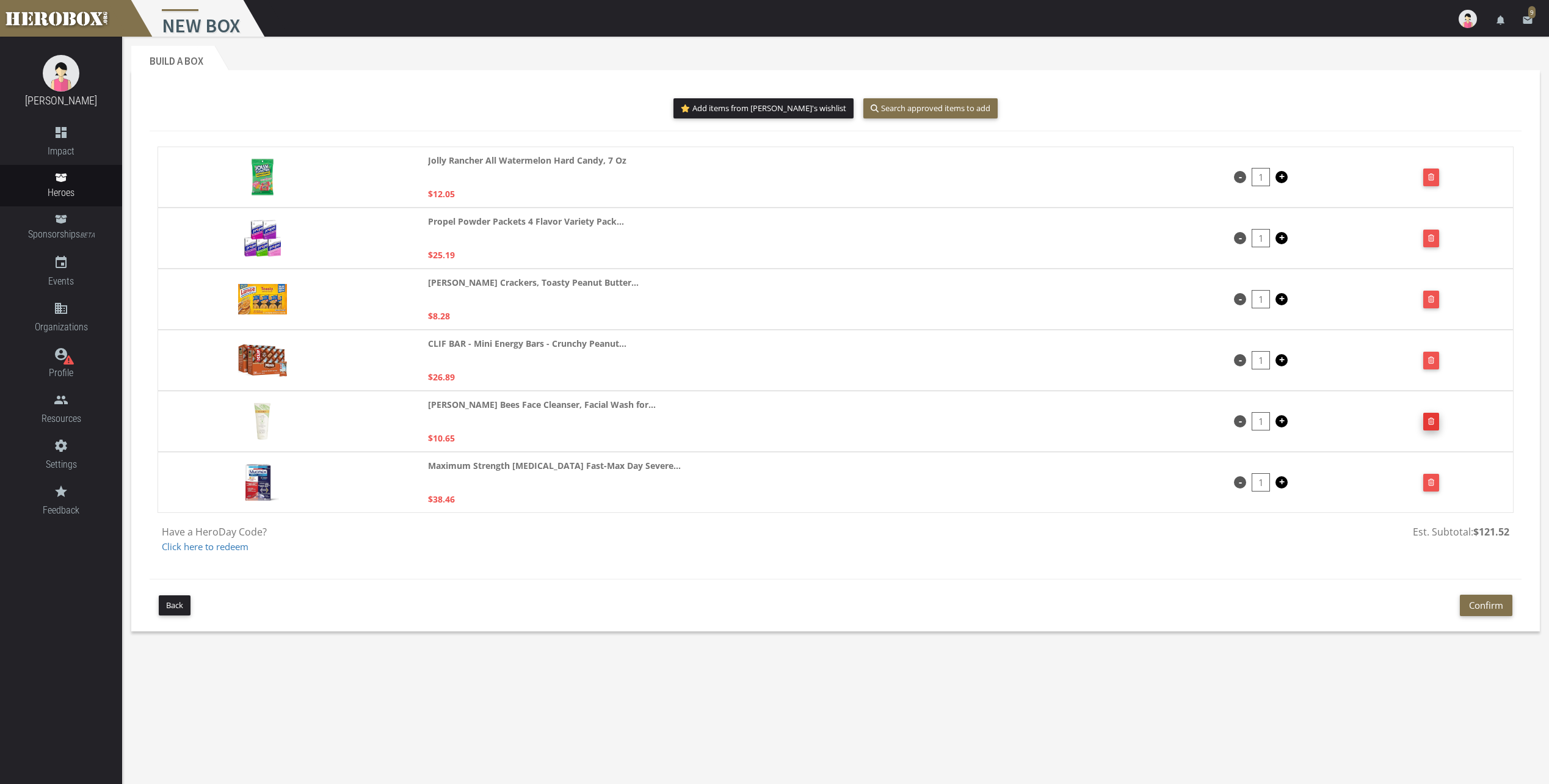
click at [1432, 417] on button "button" at bounding box center [1432, 421] width 16 height 18
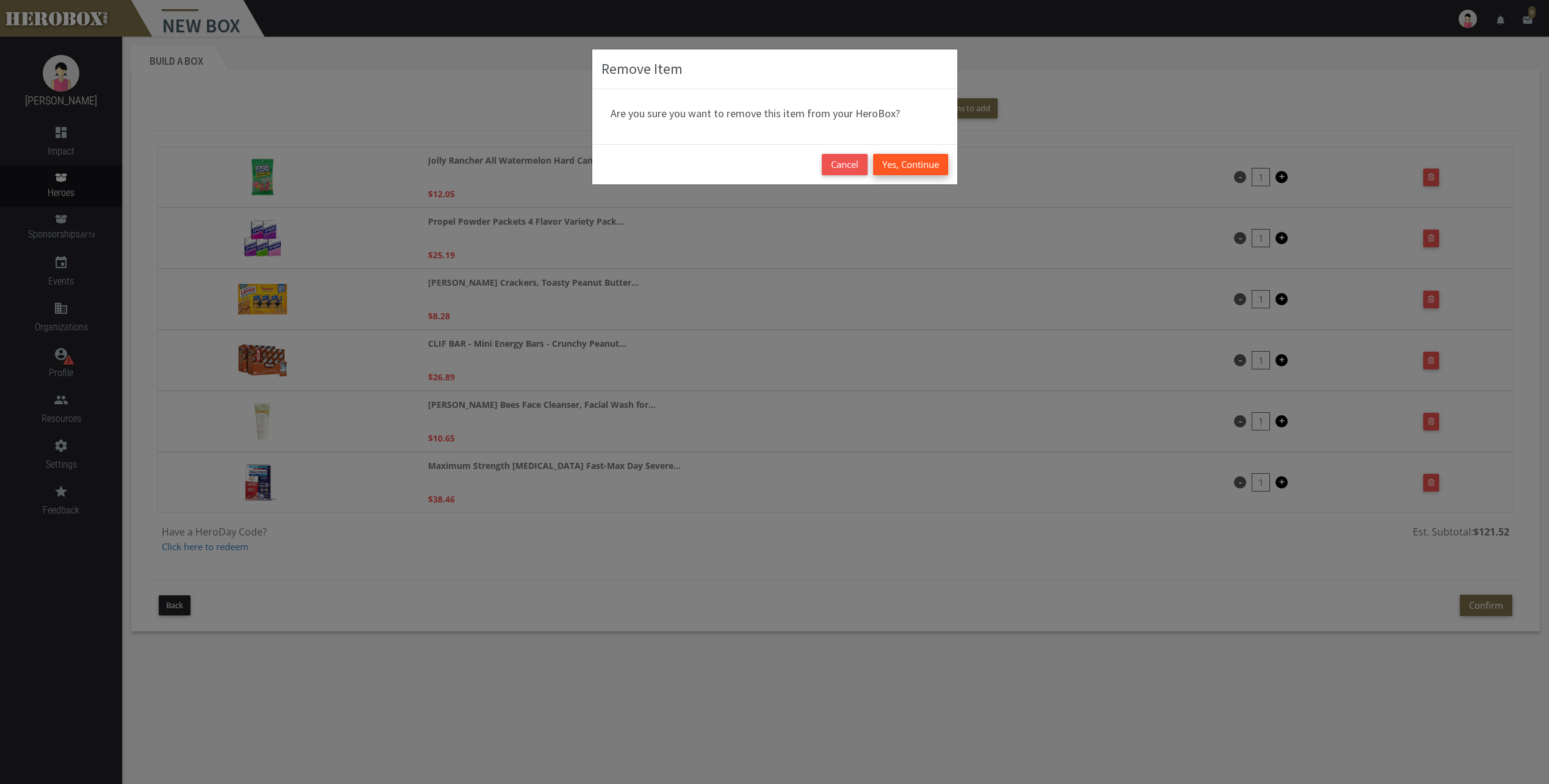
click at [899, 158] on button "Yes, Continue" at bounding box center [910, 164] width 75 height 22
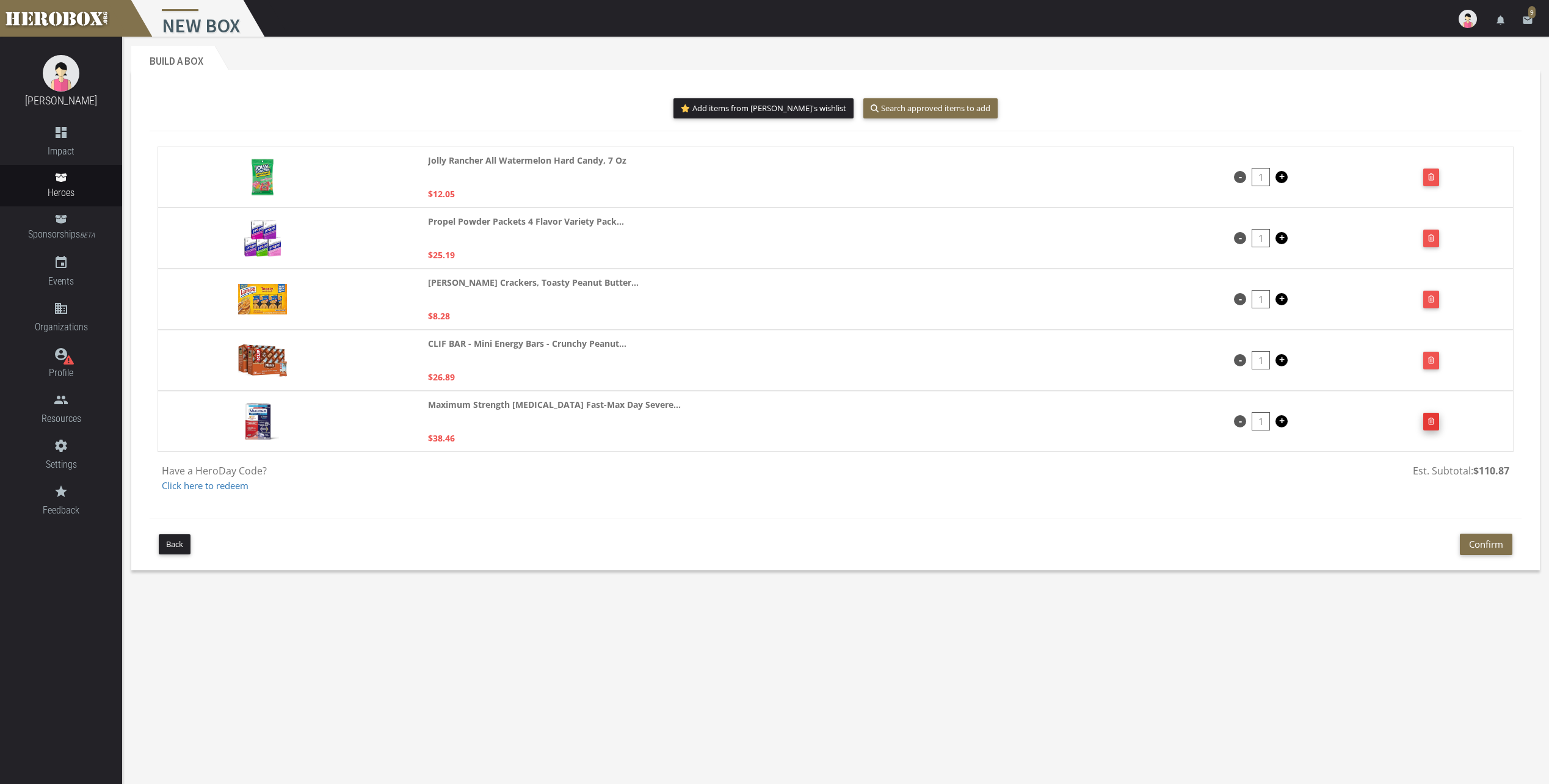
click at [1430, 417] on icon "button" at bounding box center [1432, 421] width 7 height 7
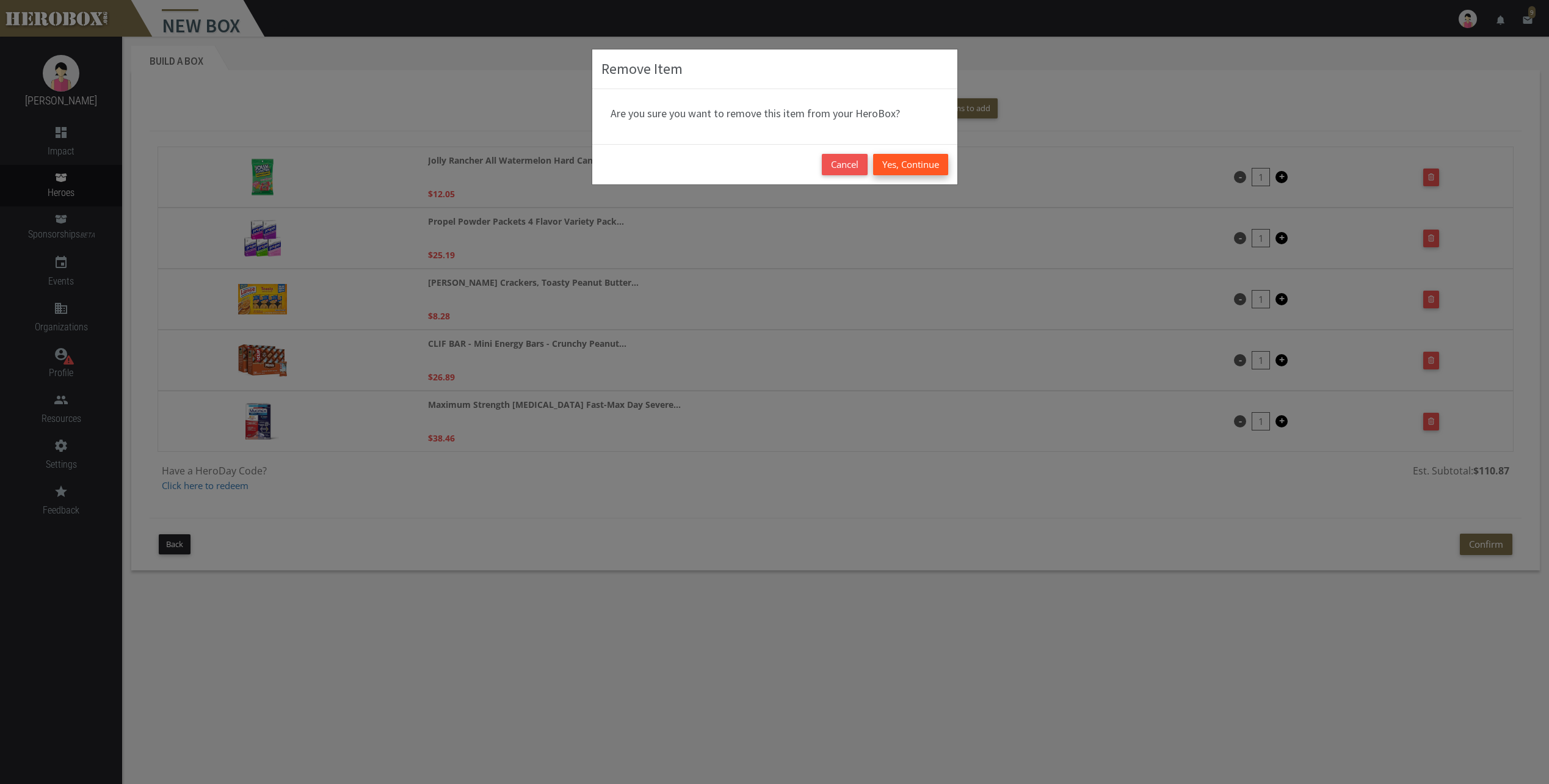
click at [904, 158] on button "Yes, Continue" at bounding box center [910, 164] width 75 height 22
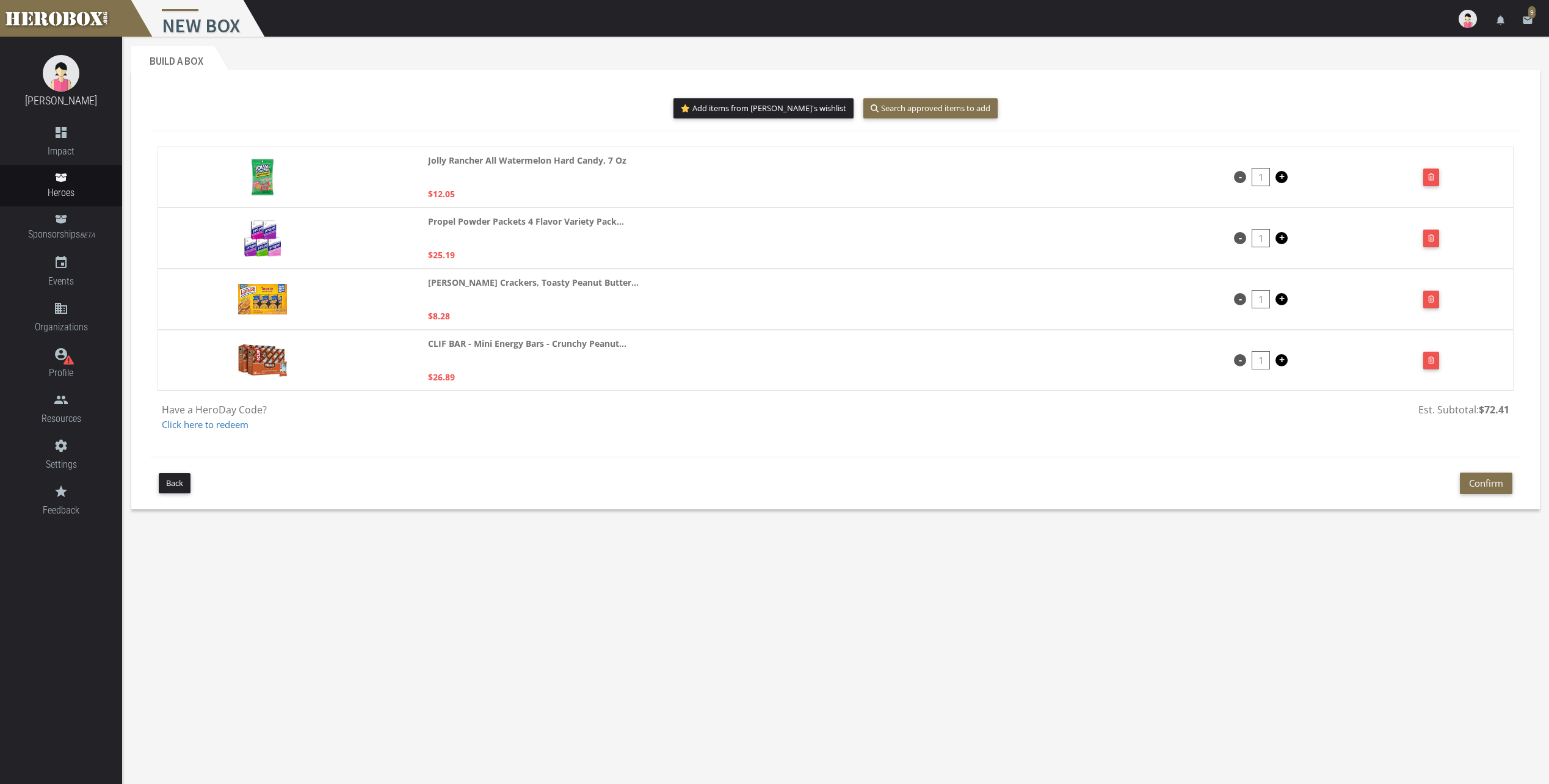
click at [1279, 231] on div "- 1 +" at bounding box center [1261, 238] width 53 height 18
click at [1282, 237] on button "+" at bounding box center [1281, 238] width 12 height 12
type input "2"
click at [1481, 481] on button "Confirm" at bounding box center [1486, 483] width 53 height 22
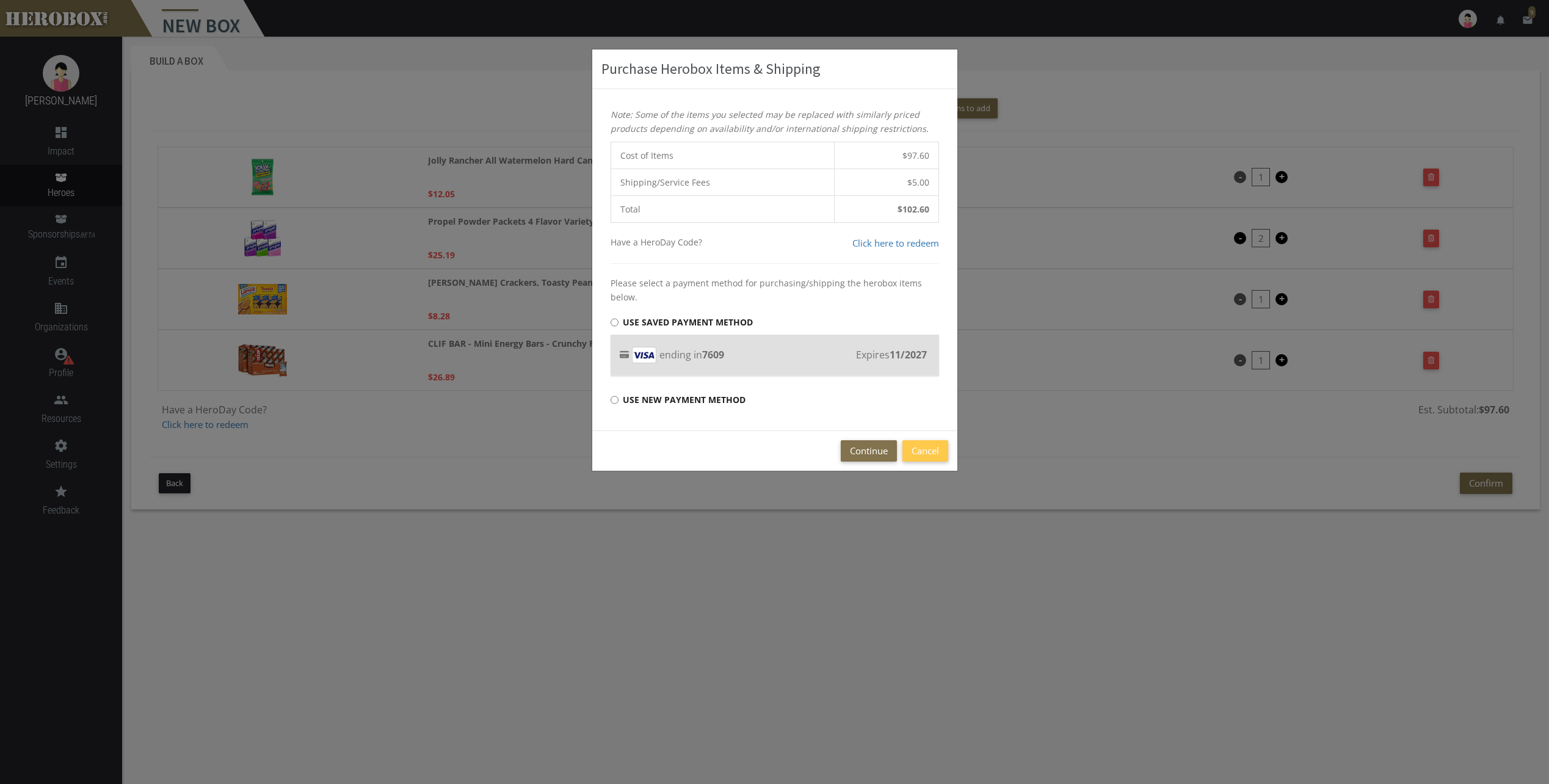
click at [649, 398] on label "Use new payment method" at bounding box center [678, 400] width 135 height 24
click at [618, 398] on input "Use new payment method" at bounding box center [614, 400] width 8 height 20
radio input "****"
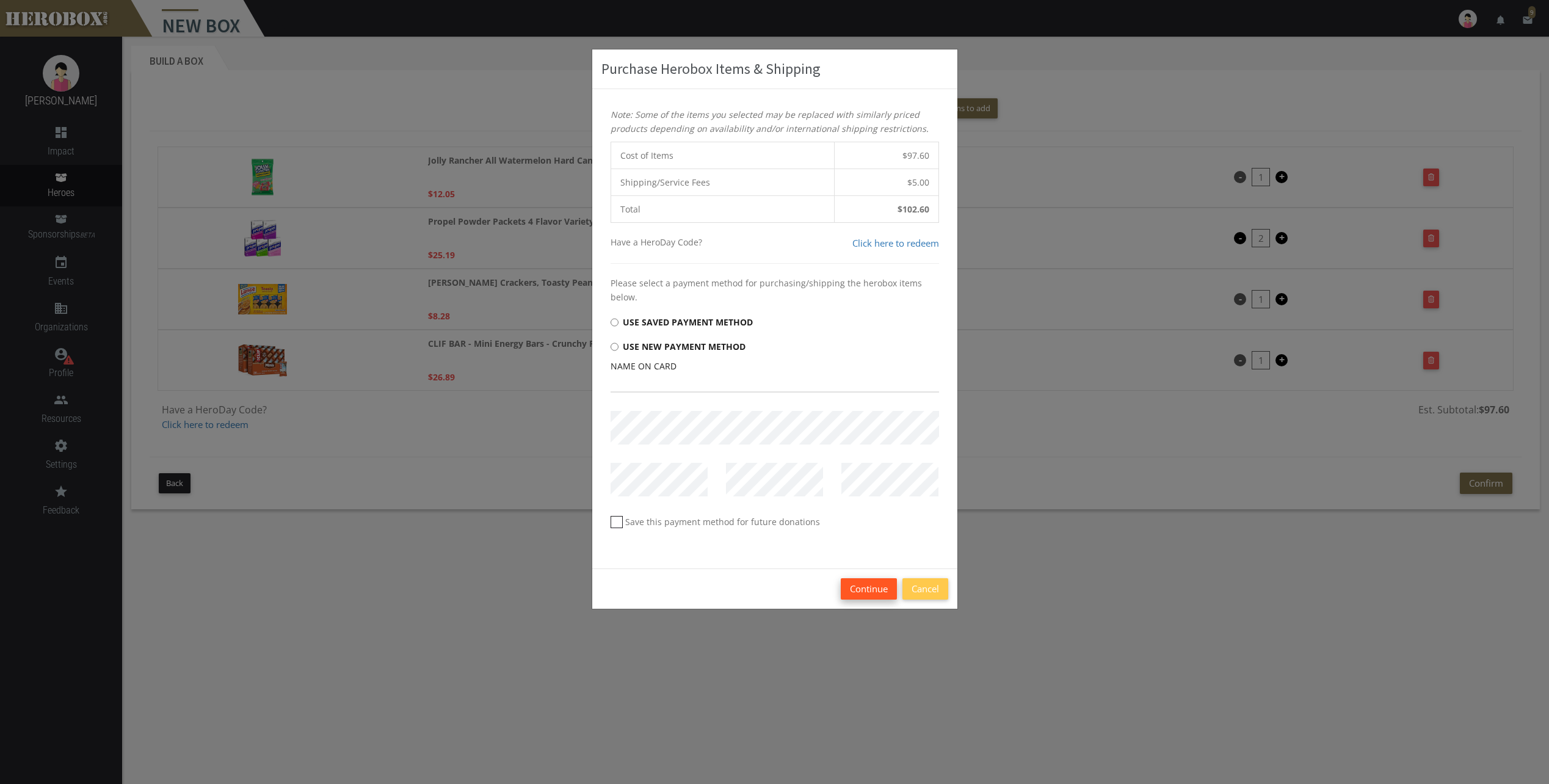
click at [877, 591] on button "Continue" at bounding box center [869, 589] width 56 height 22
type input "[PERSON_NAME]"
click at [866, 590] on button "Continue" at bounding box center [869, 589] width 56 height 22
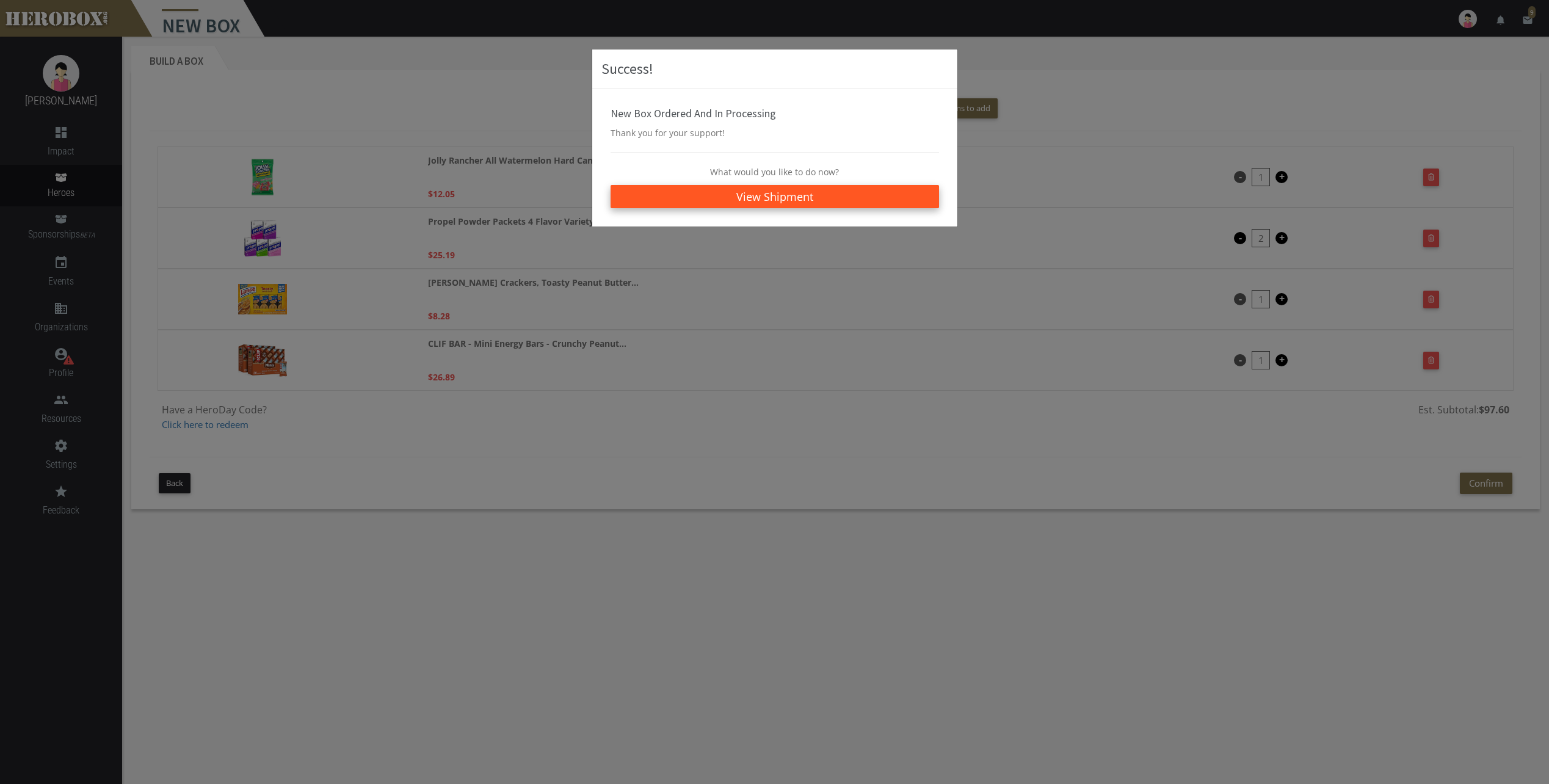
click at [803, 195] on link "View Shipment" at bounding box center [774, 196] width 328 height 23
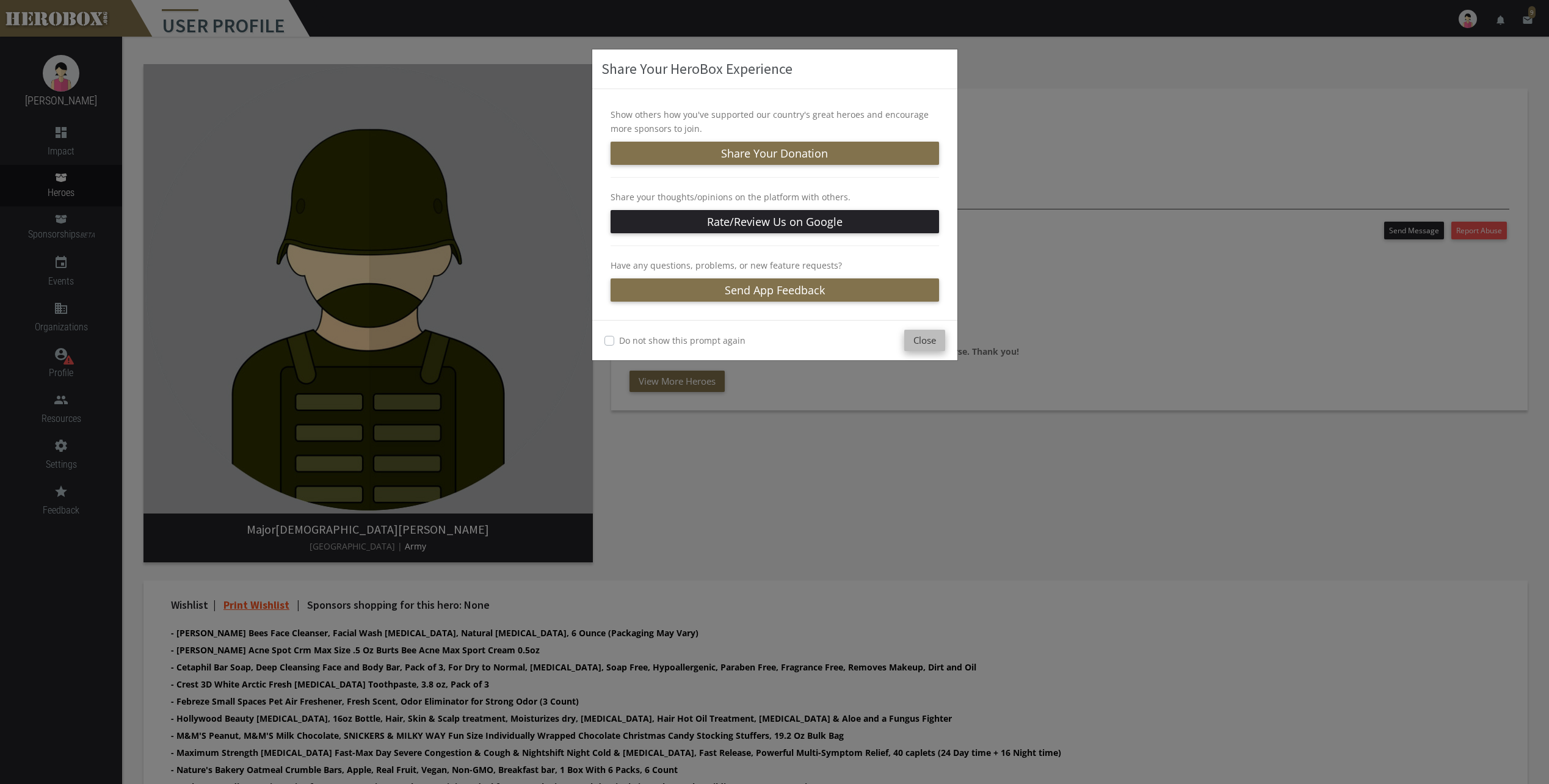
click at [917, 338] on button "Close" at bounding box center [925, 340] width 41 height 22
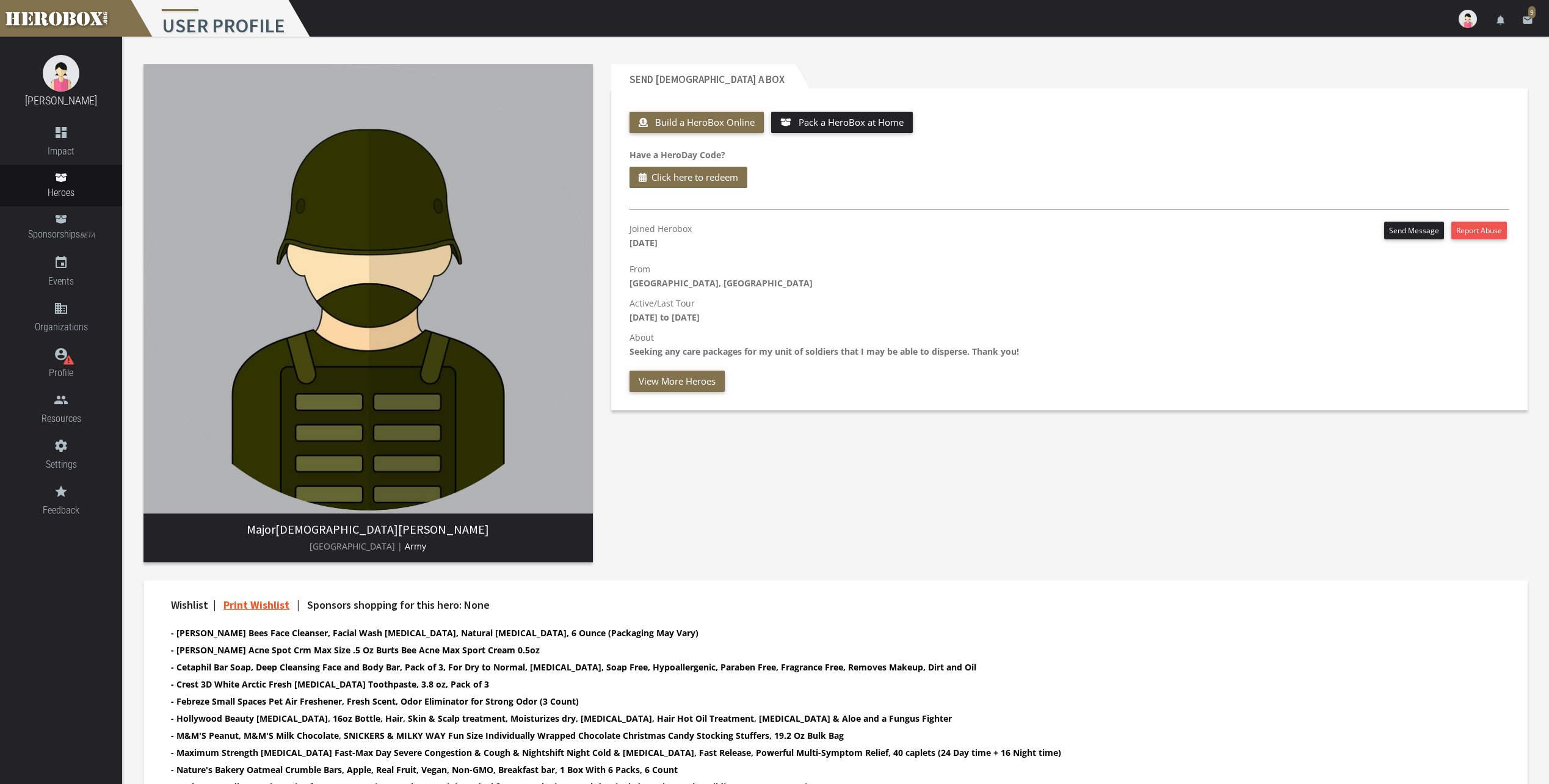
scroll to position [175, 0]
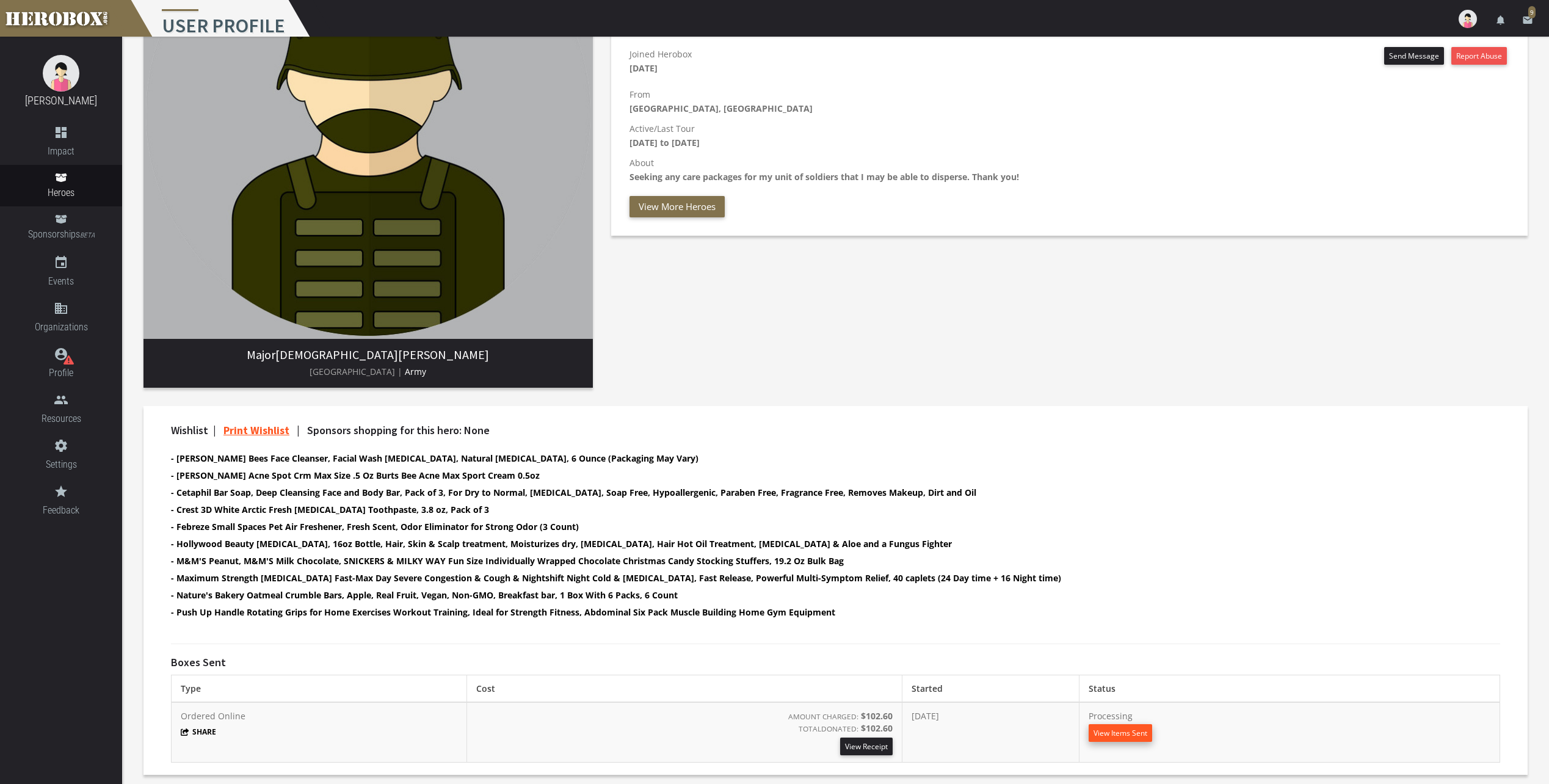
click at [1142, 731] on button "View Items Sent" at bounding box center [1120, 733] width 63 height 18
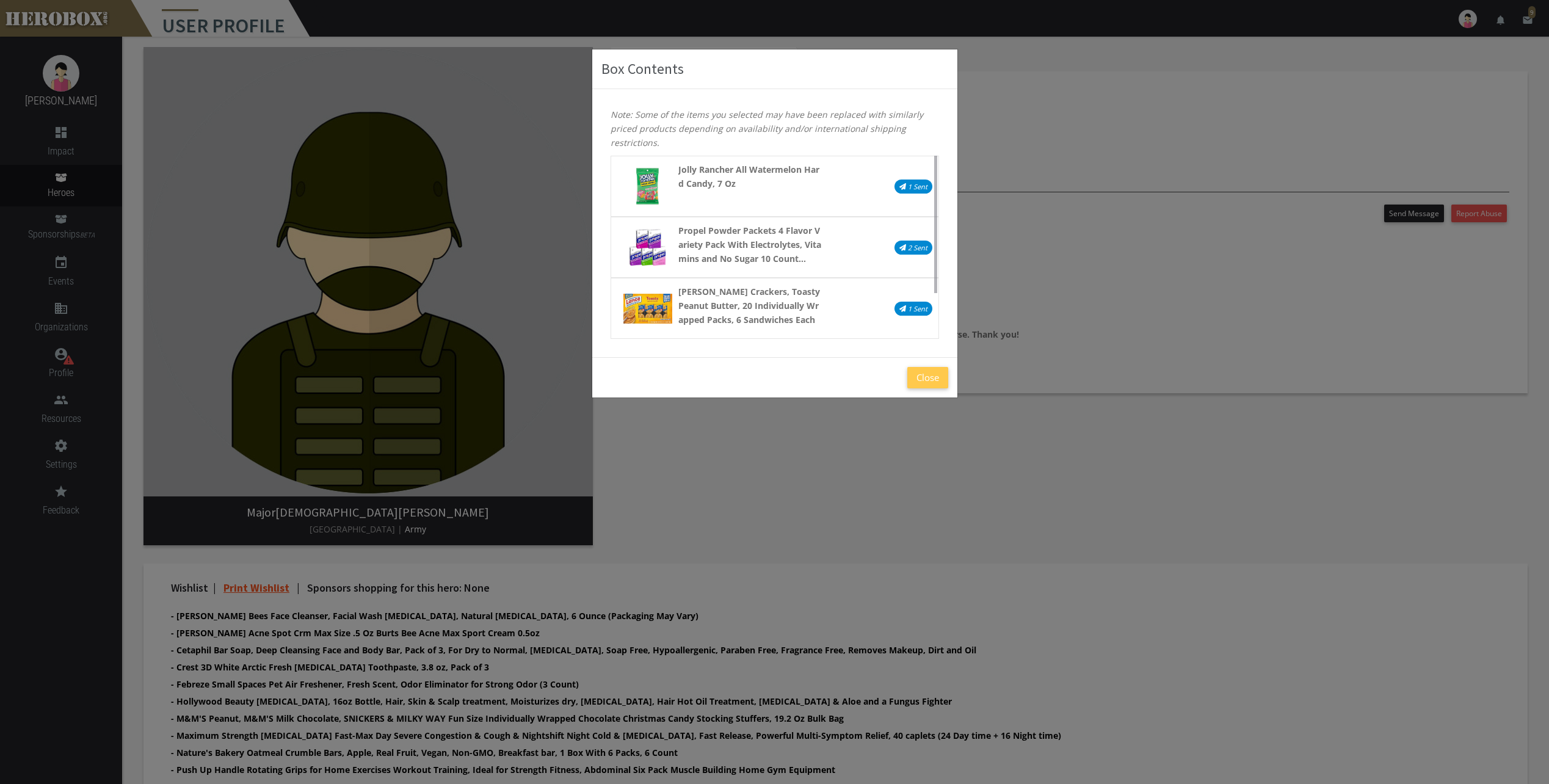
scroll to position [0, 0]
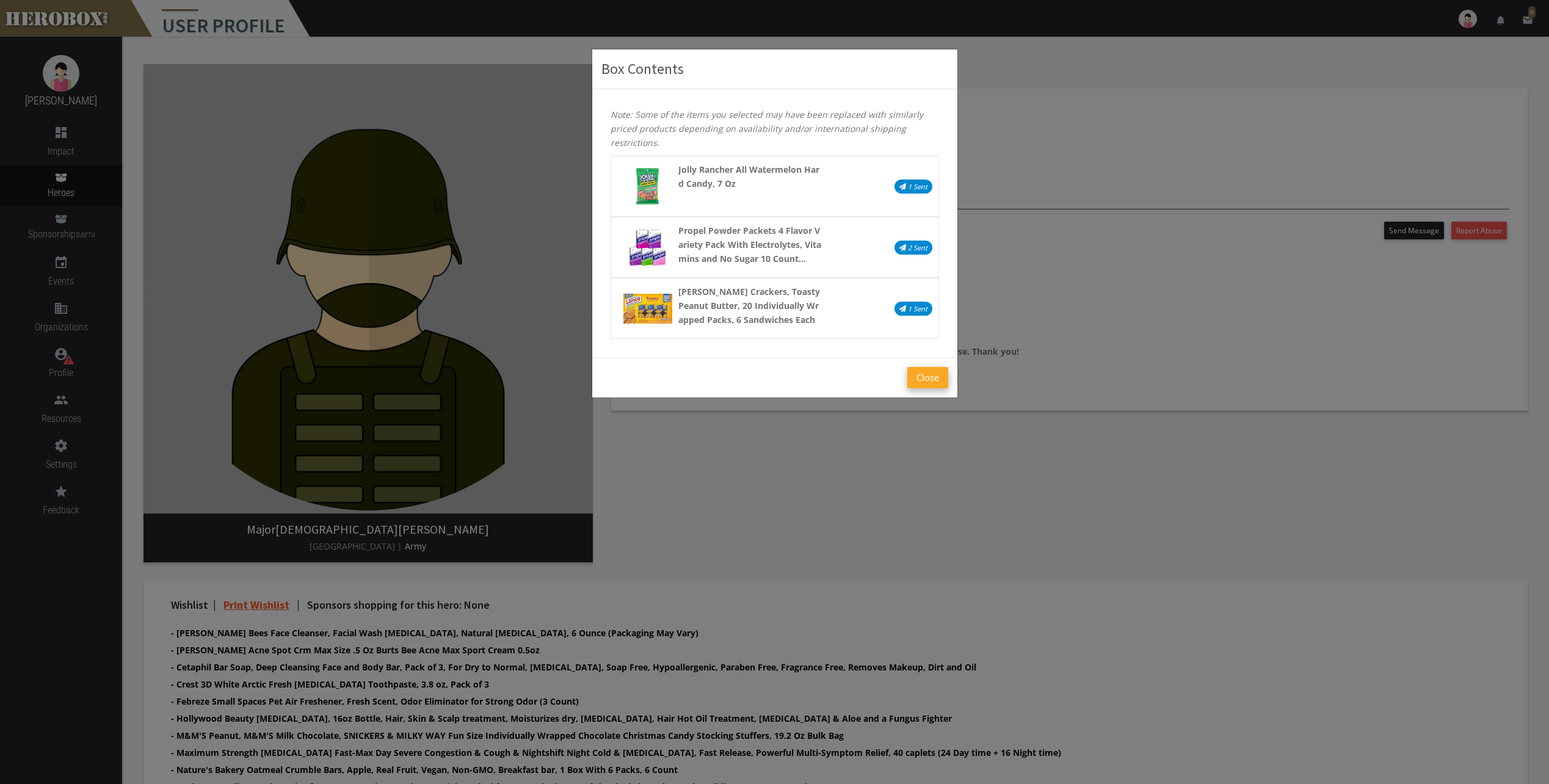
click at [920, 384] on button "Close" at bounding box center [927, 378] width 41 height 22
